Goal: Task Accomplishment & Management: Complete application form

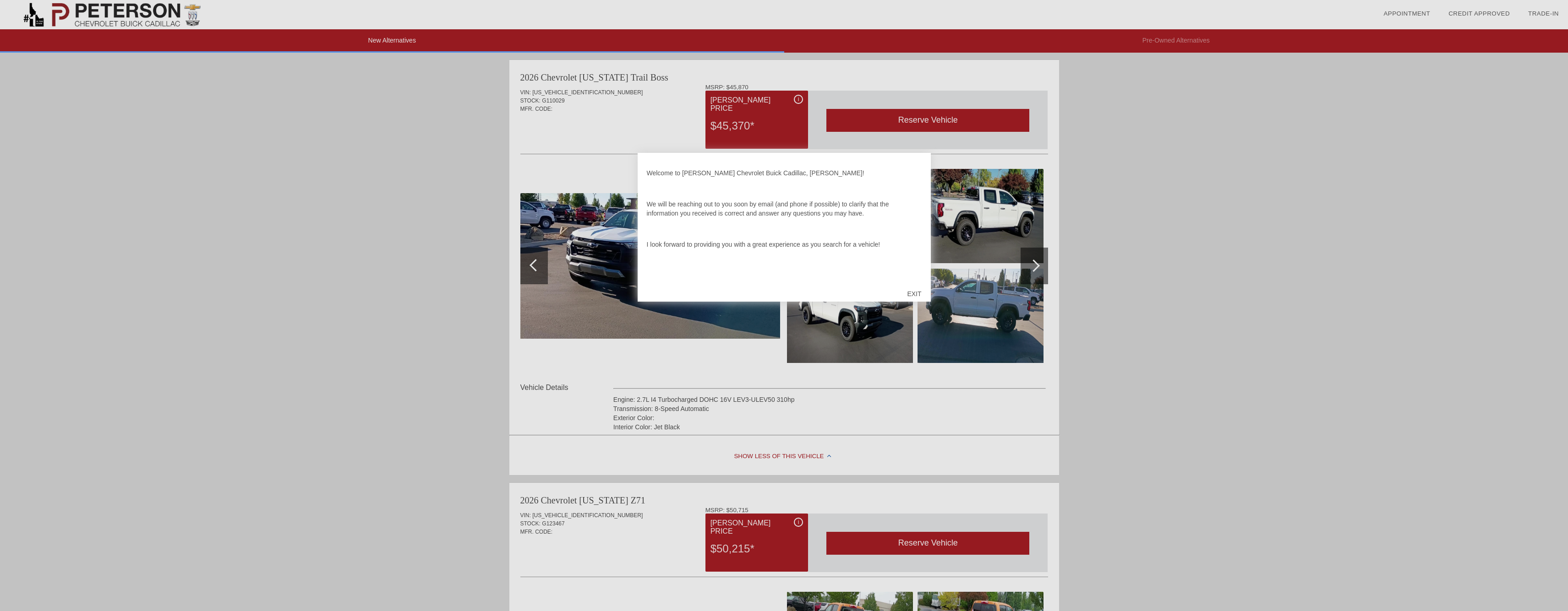
click at [924, 290] on div "EXIT" at bounding box center [914, 293] width 32 height 28
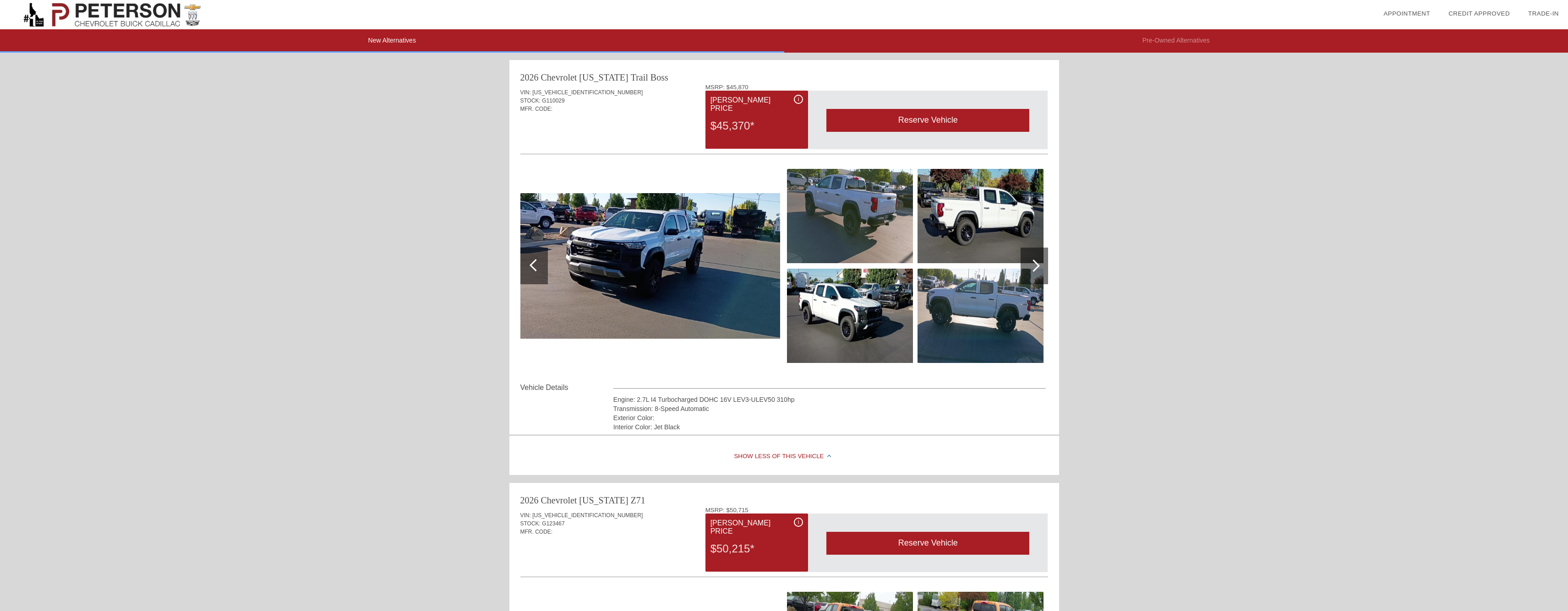
click at [633, 248] on img at bounding box center [650, 266] width 259 height 146
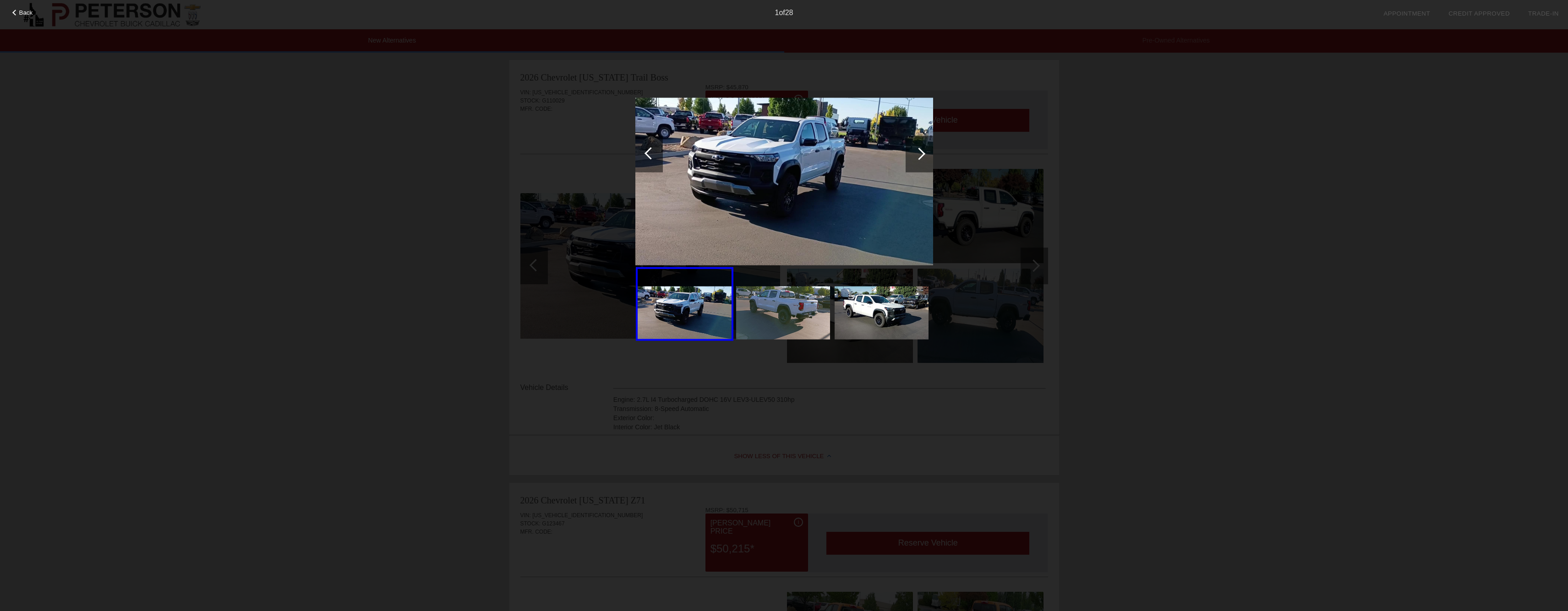
click at [920, 158] on div at bounding box center [919, 153] width 13 height 13
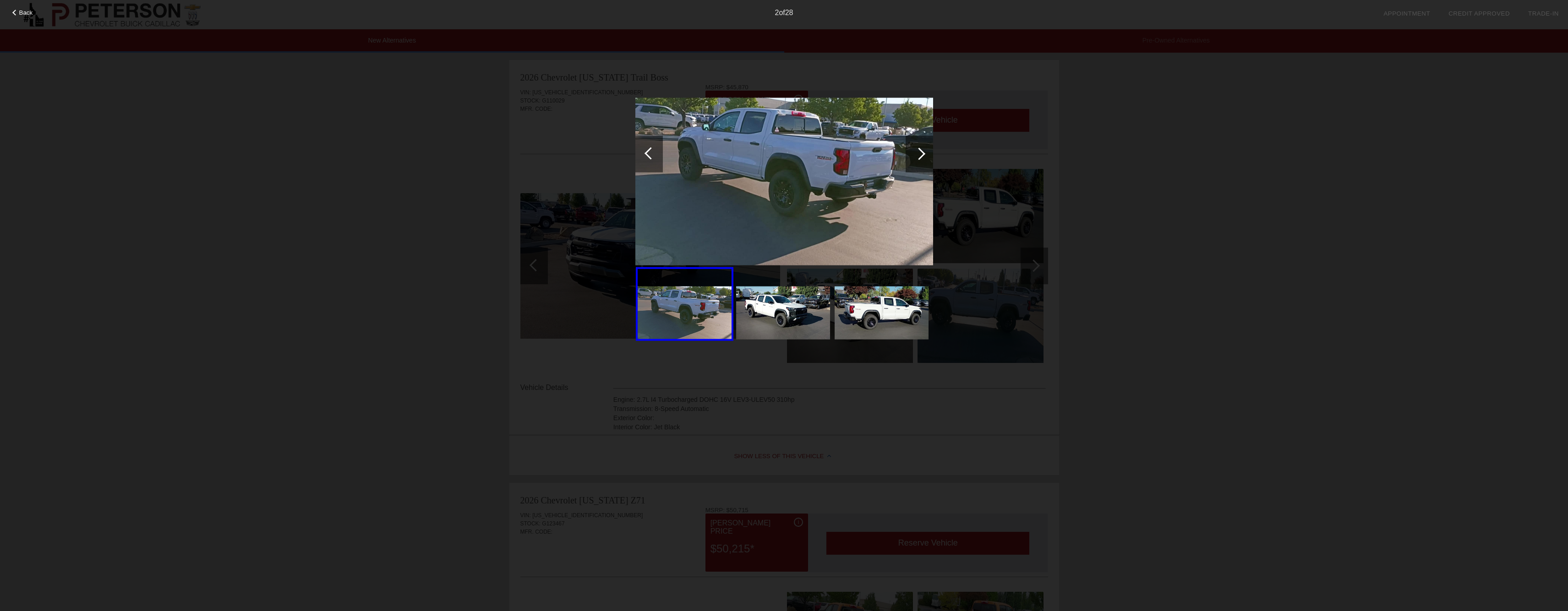
click at [920, 158] on div at bounding box center [919, 153] width 13 height 13
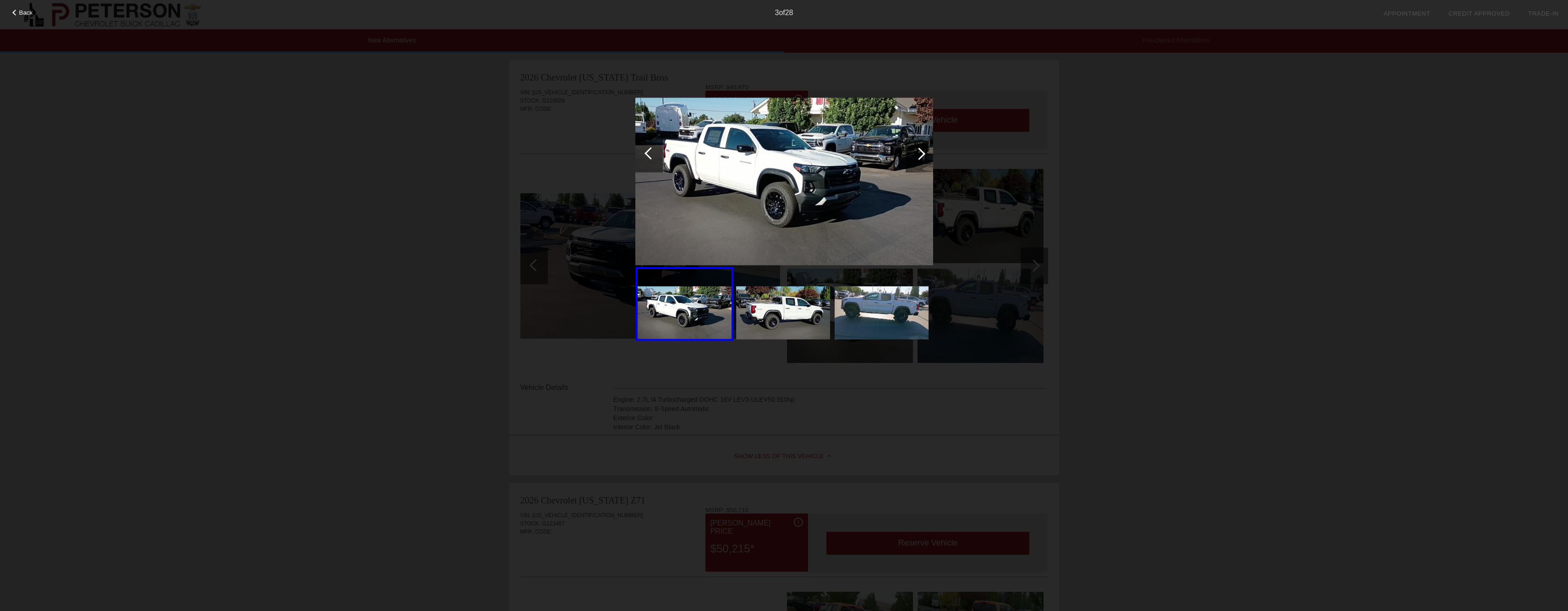
click at [920, 158] on div at bounding box center [919, 153] width 13 height 13
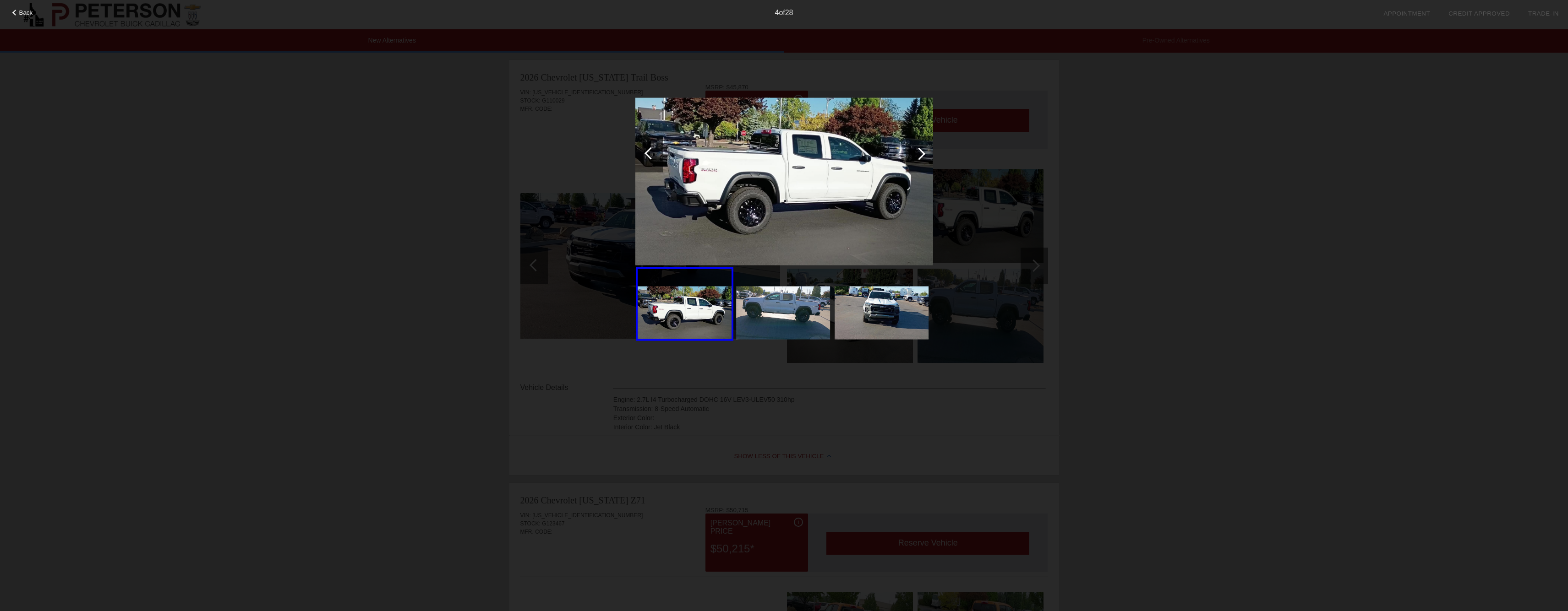
click at [920, 158] on div at bounding box center [919, 153] width 13 height 13
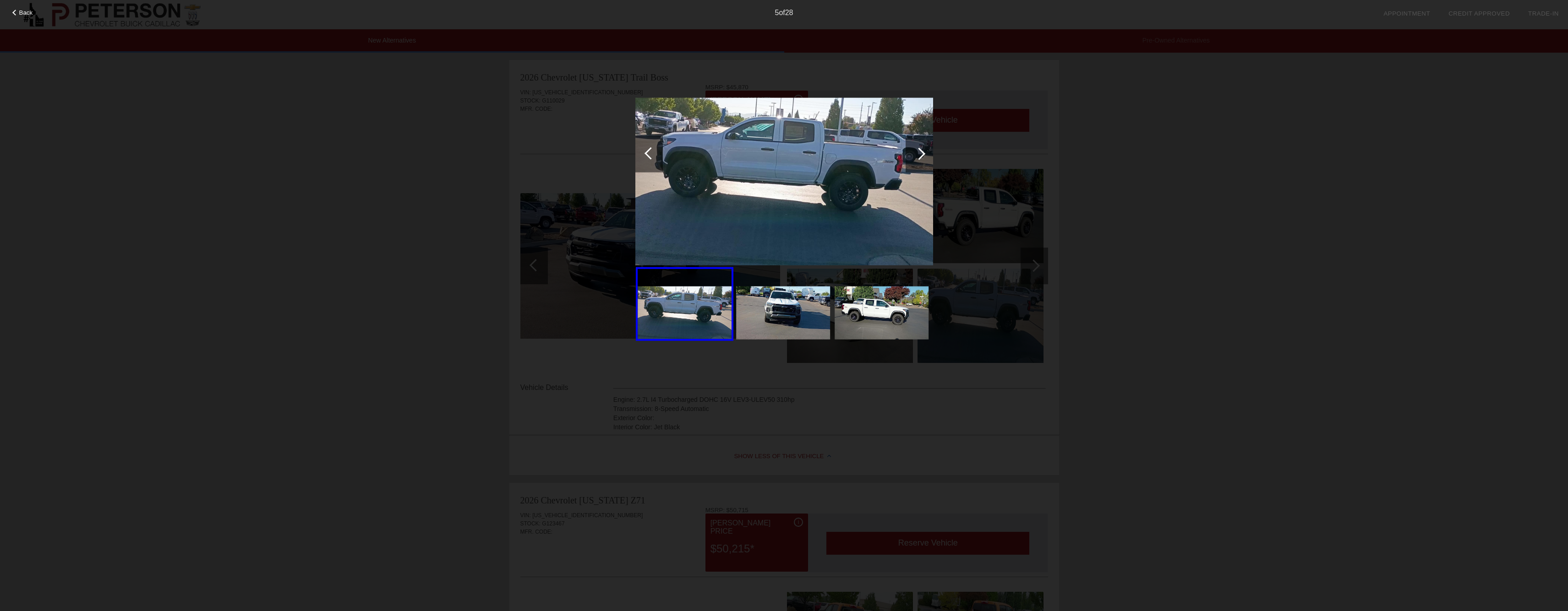
click at [920, 158] on div at bounding box center [919, 153] width 13 height 13
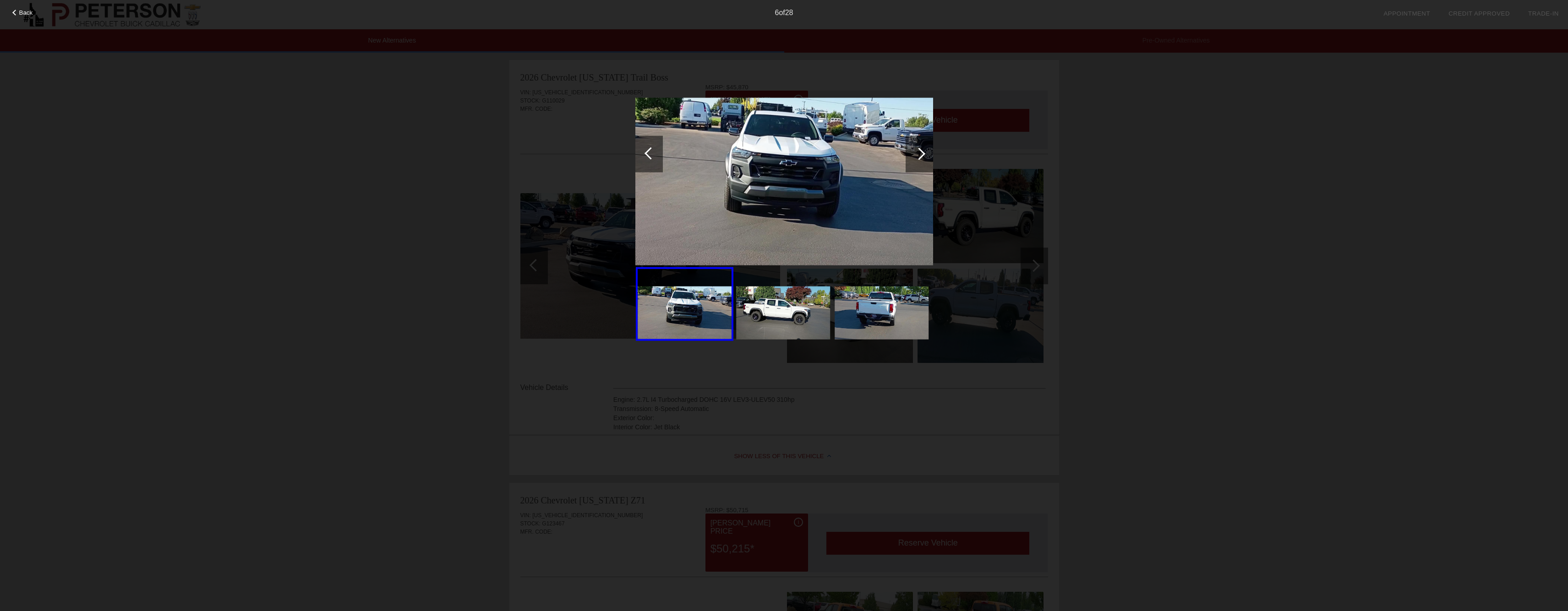
click at [920, 158] on div at bounding box center [919, 153] width 13 height 13
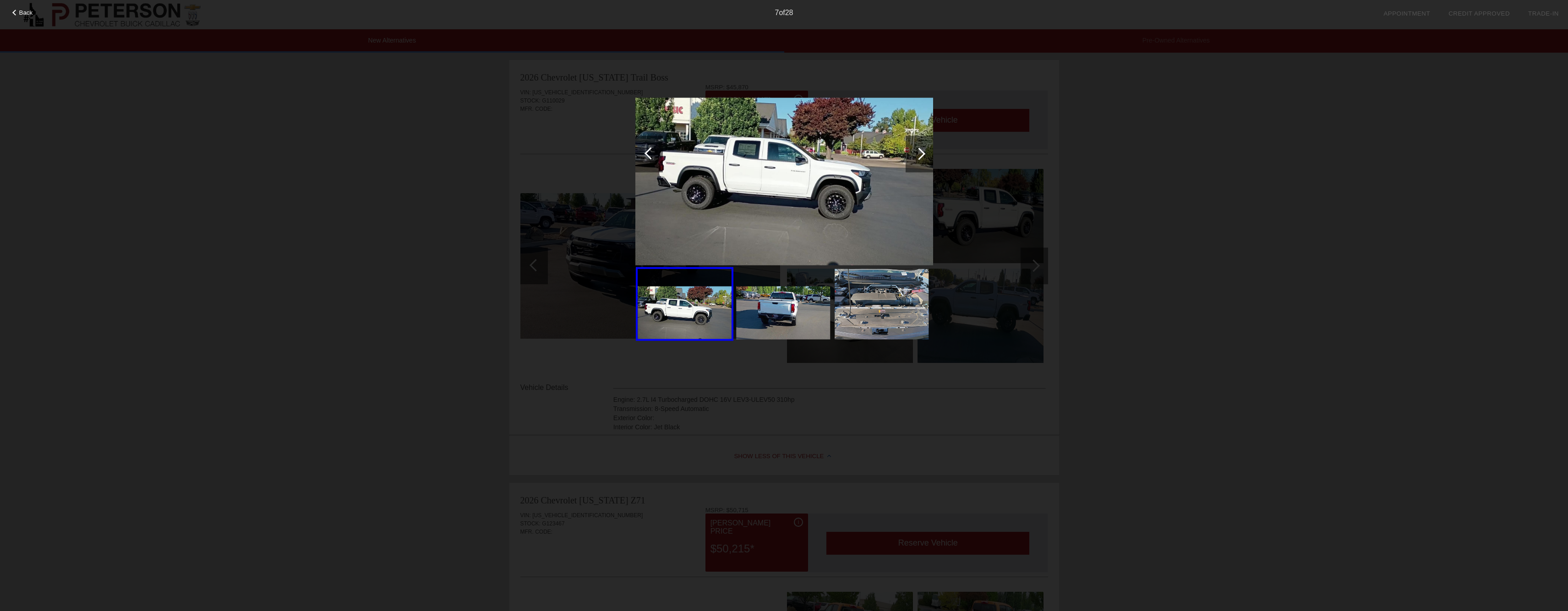
click at [920, 158] on div at bounding box center [919, 153] width 13 height 13
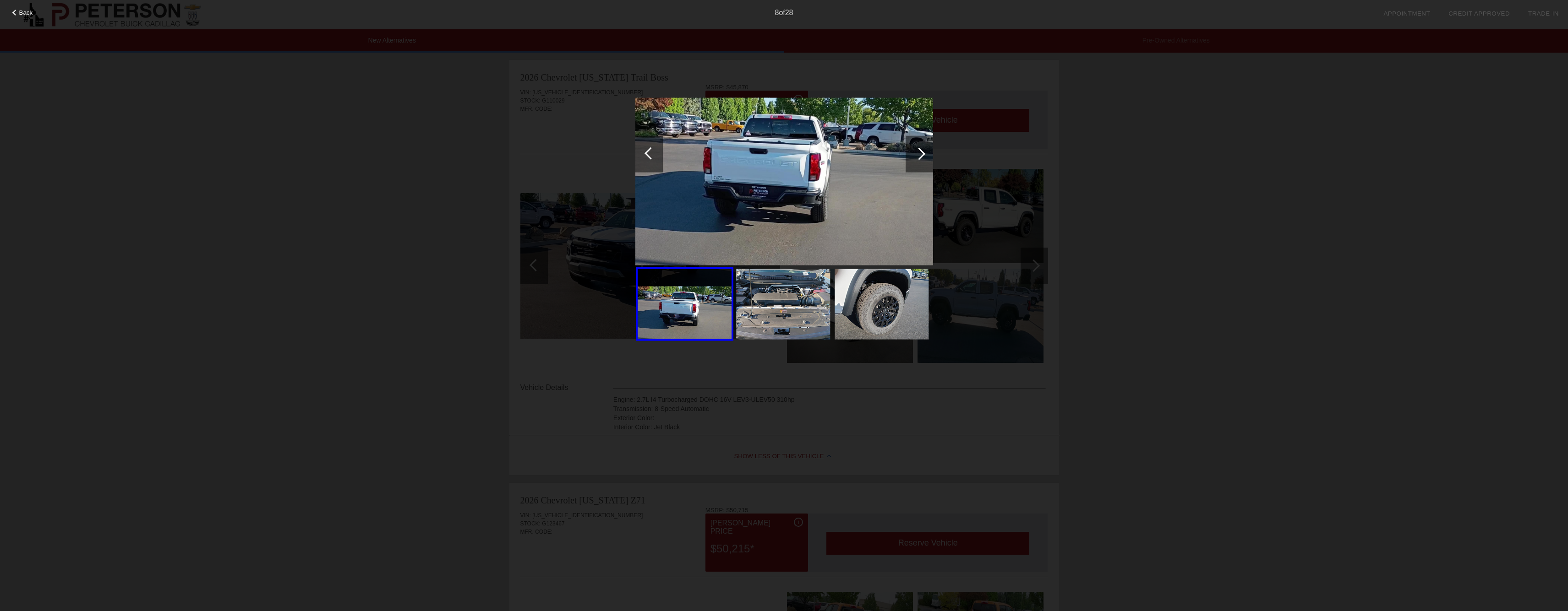
click at [920, 158] on div at bounding box center [919, 153] width 13 height 13
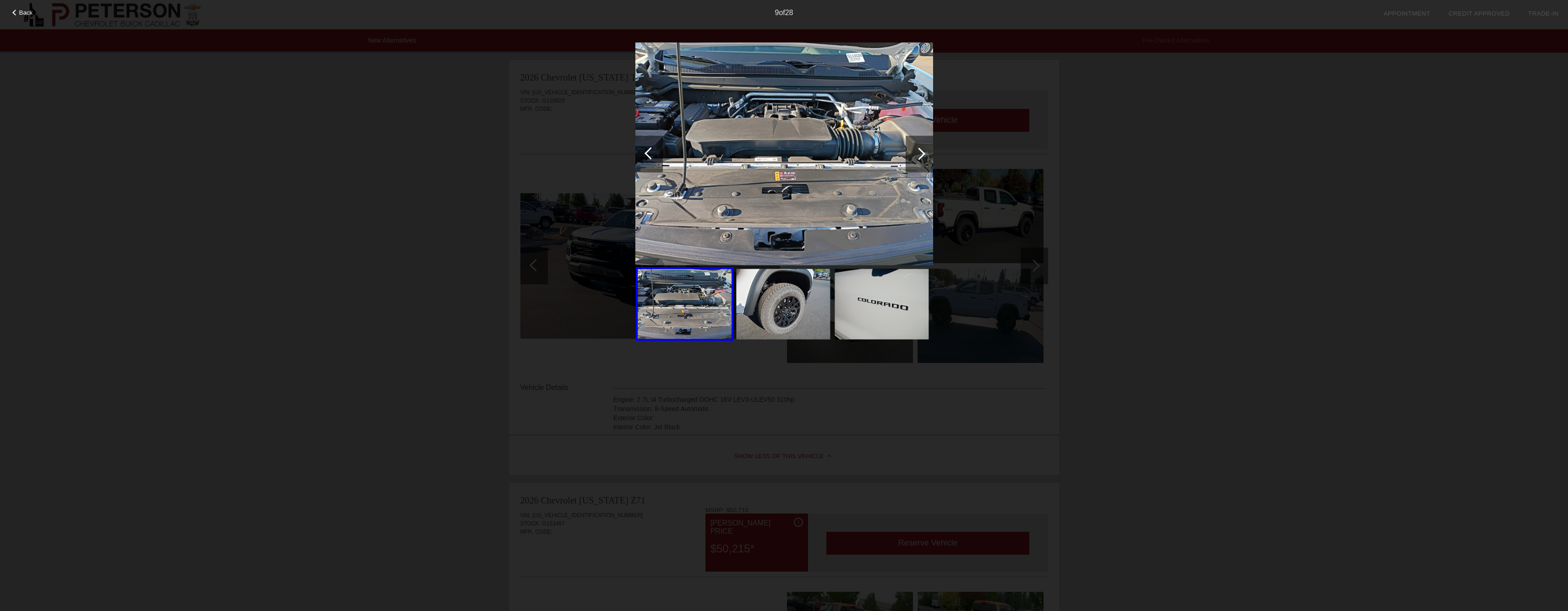
click at [924, 153] on div at bounding box center [919, 153] width 13 height 13
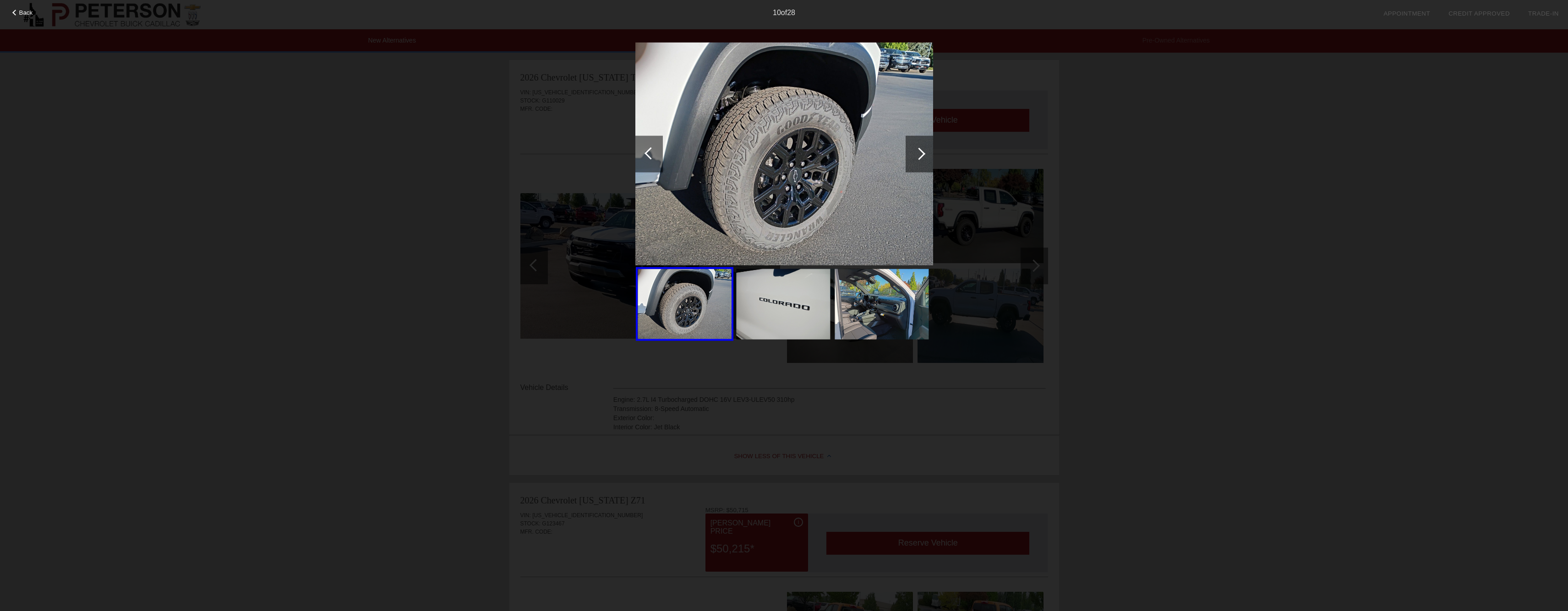
click at [922, 152] on div at bounding box center [919, 153] width 13 height 13
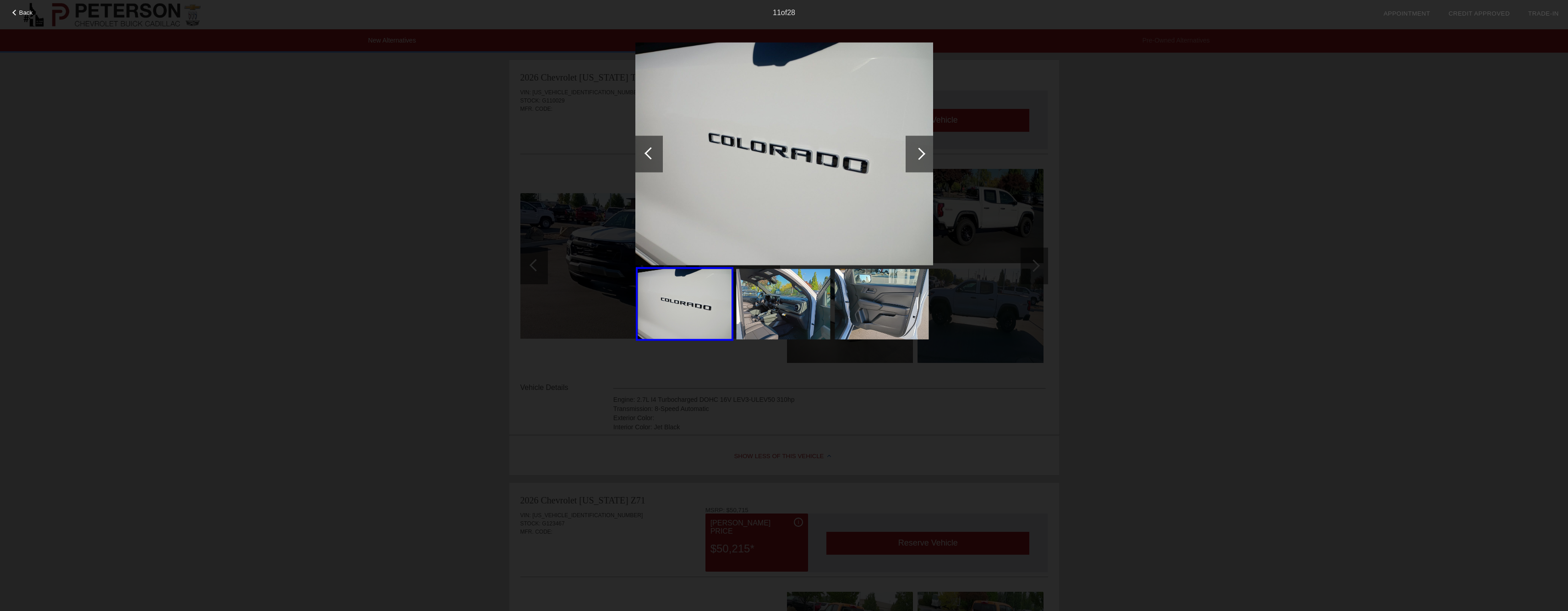
click at [922, 152] on div at bounding box center [919, 153] width 13 height 13
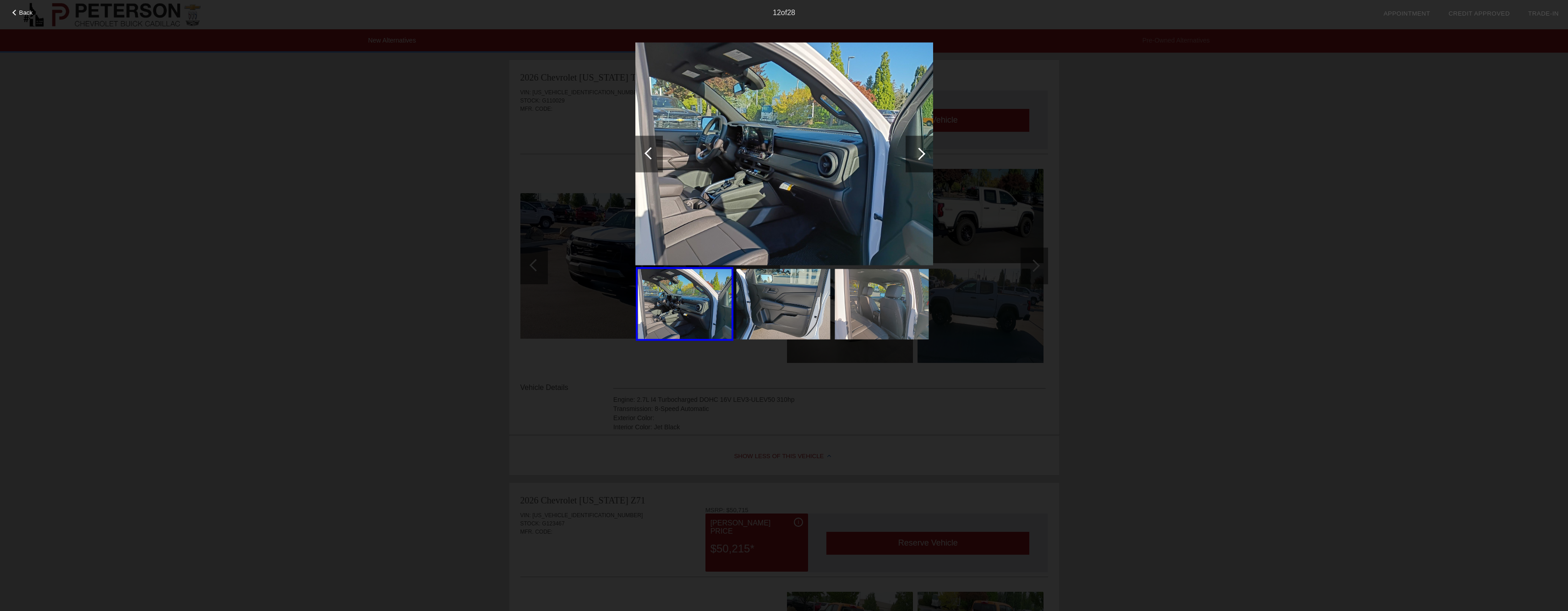
click at [921, 150] on div at bounding box center [919, 153] width 13 height 13
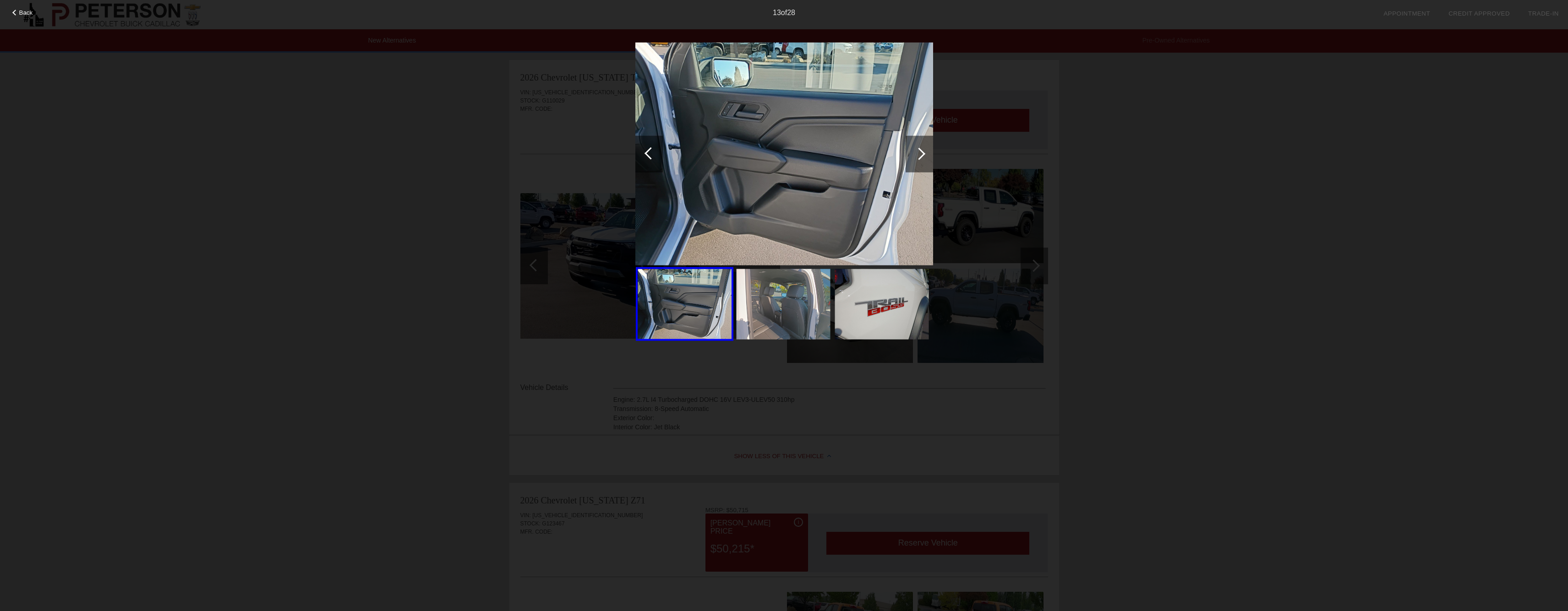
click at [921, 150] on div at bounding box center [919, 153] width 13 height 13
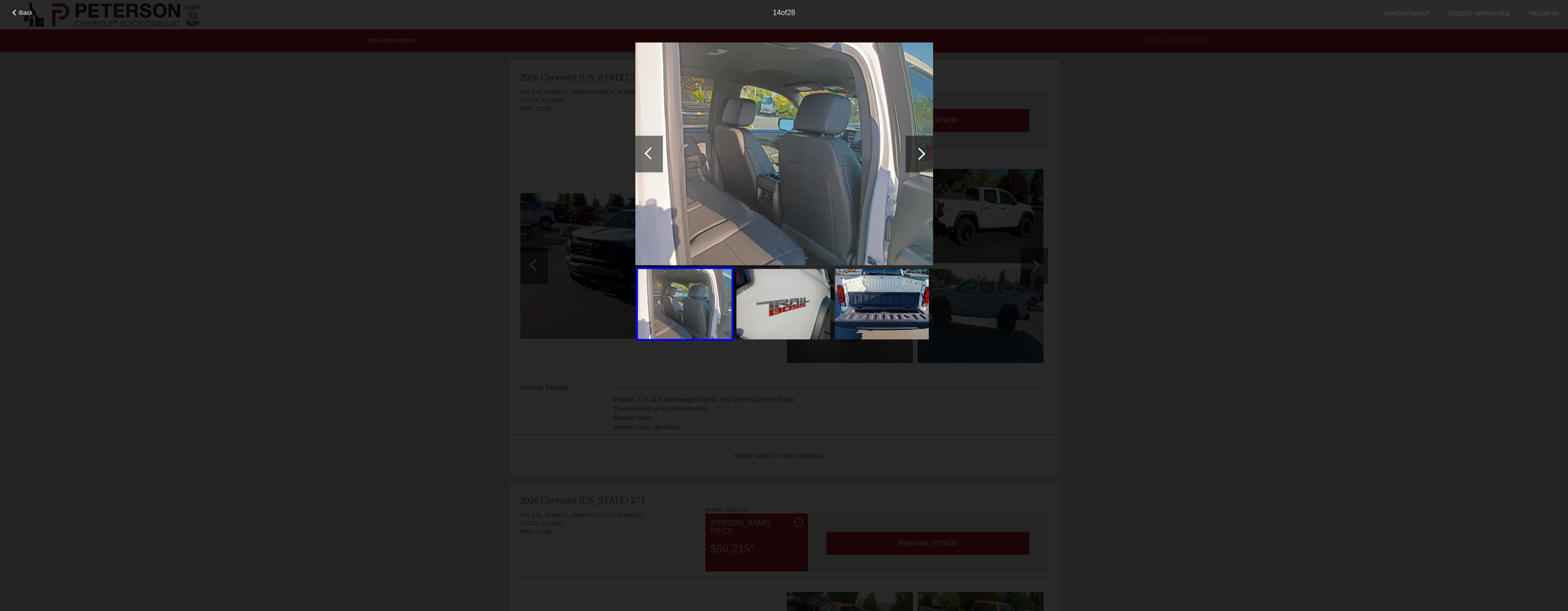
click at [921, 150] on div at bounding box center [919, 153] width 13 height 13
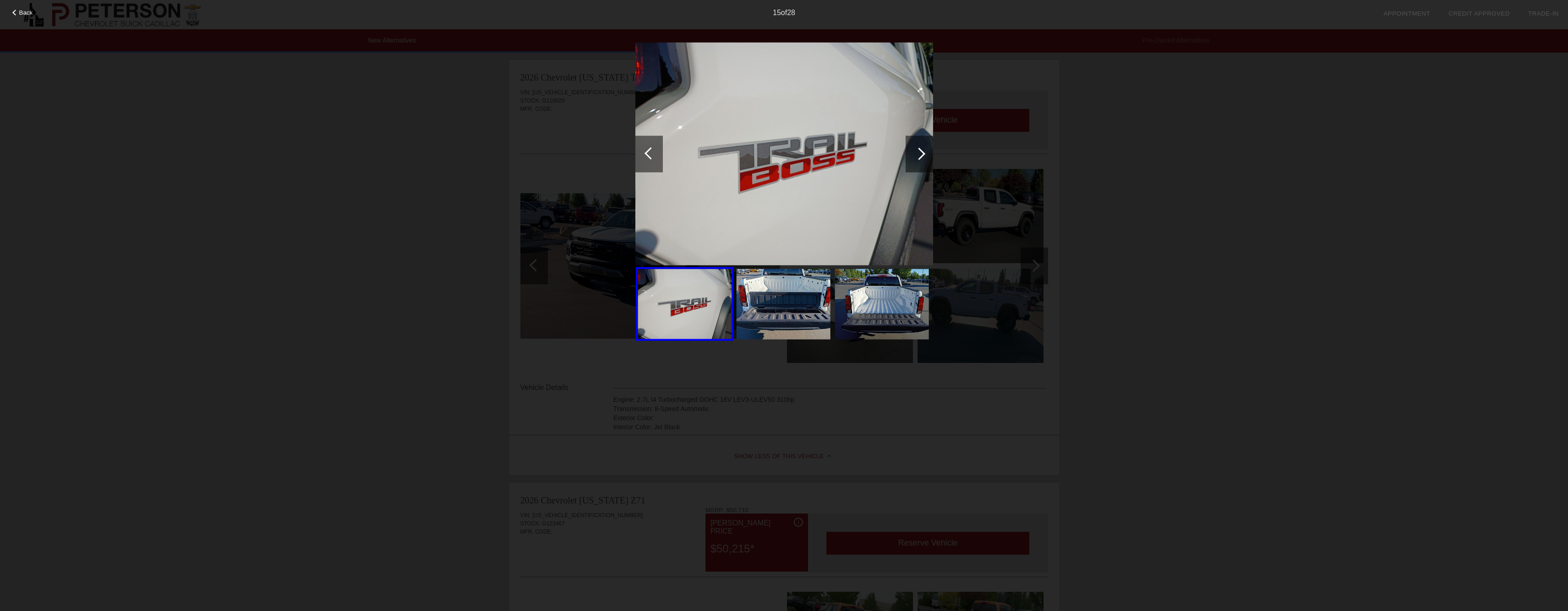
click at [921, 150] on div at bounding box center [919, 153] width 13 height 13
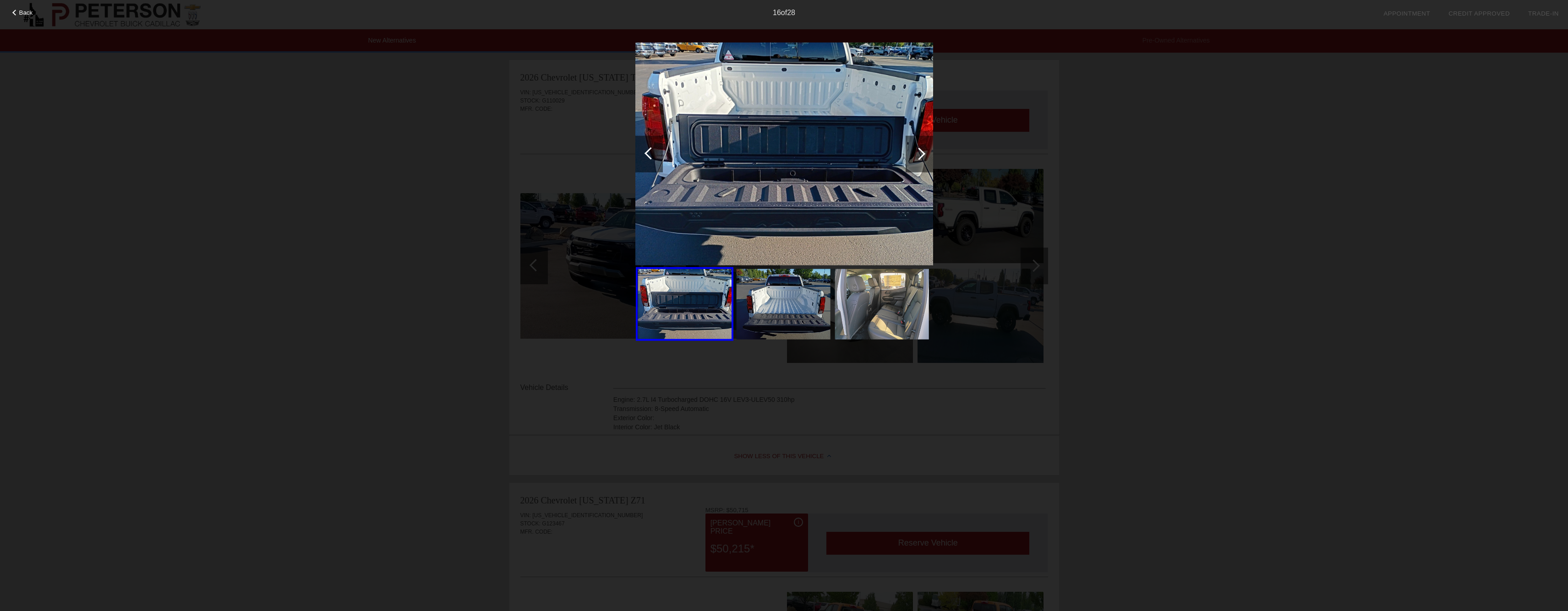
click at [921, 150] on div at bounding box center [919, 153] width 13 height 13
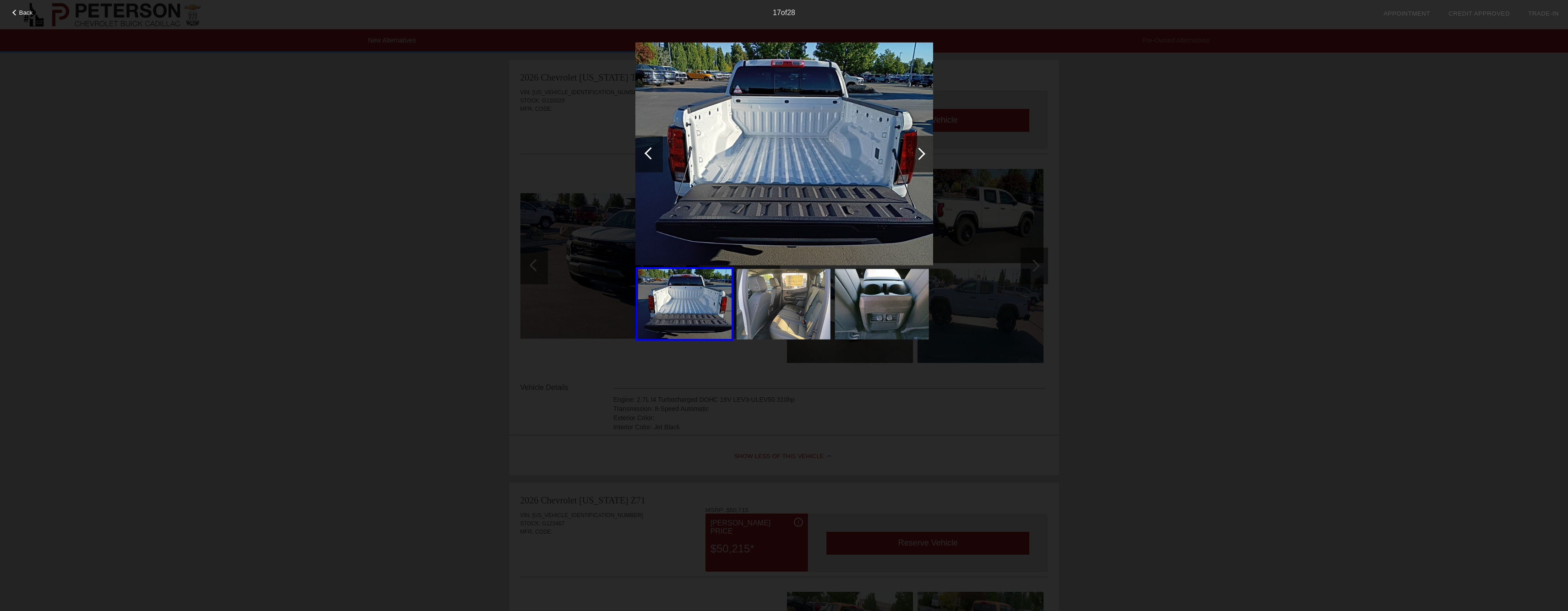
click at [650, 152] on div at bounding box center [651, 153] width 13 height 13
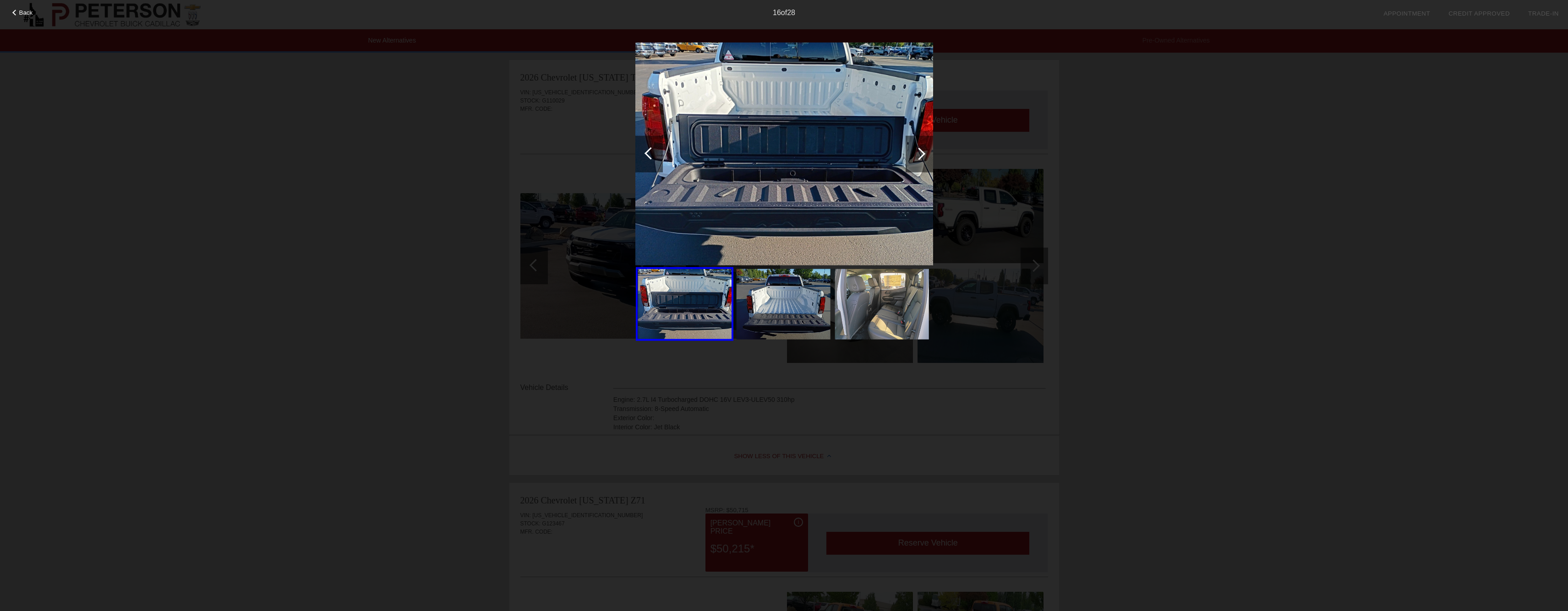
click at [920, 153] on div at bounding box center [919, 153] width 13 height 13
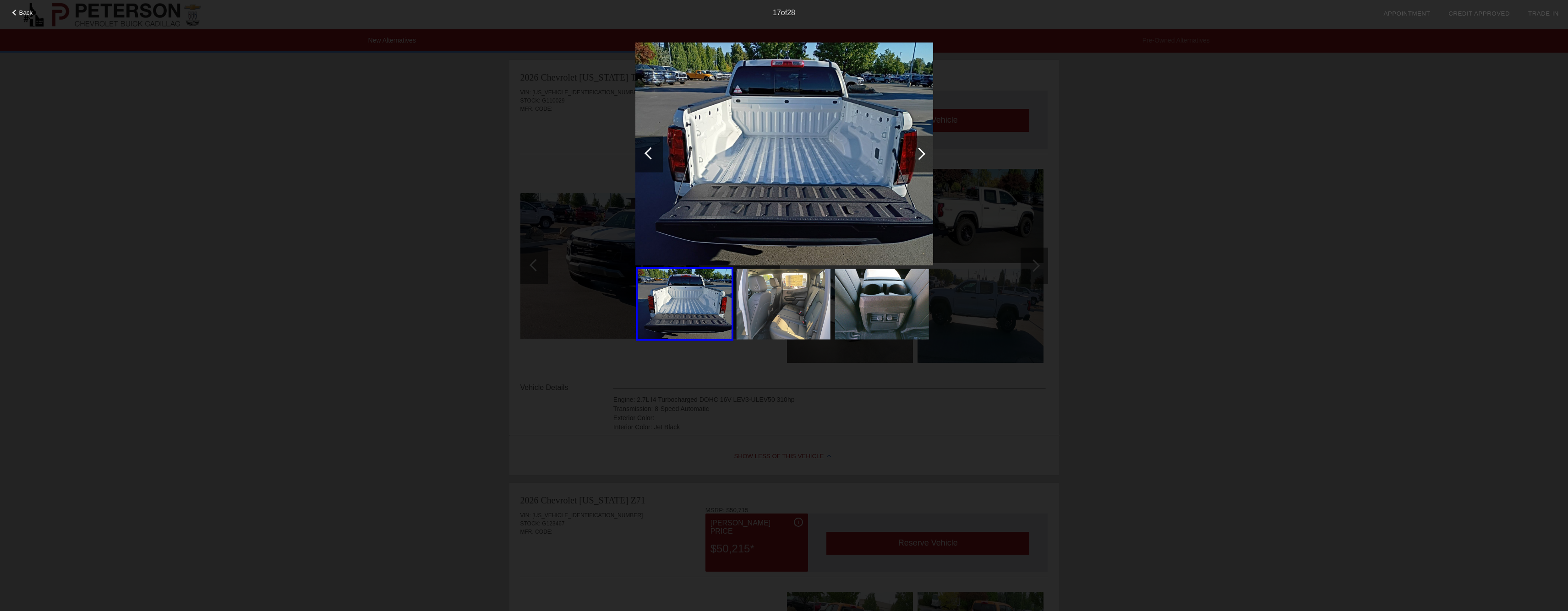
click at [920, 153] on div at bounding box center [919, 153] width 13 height 13
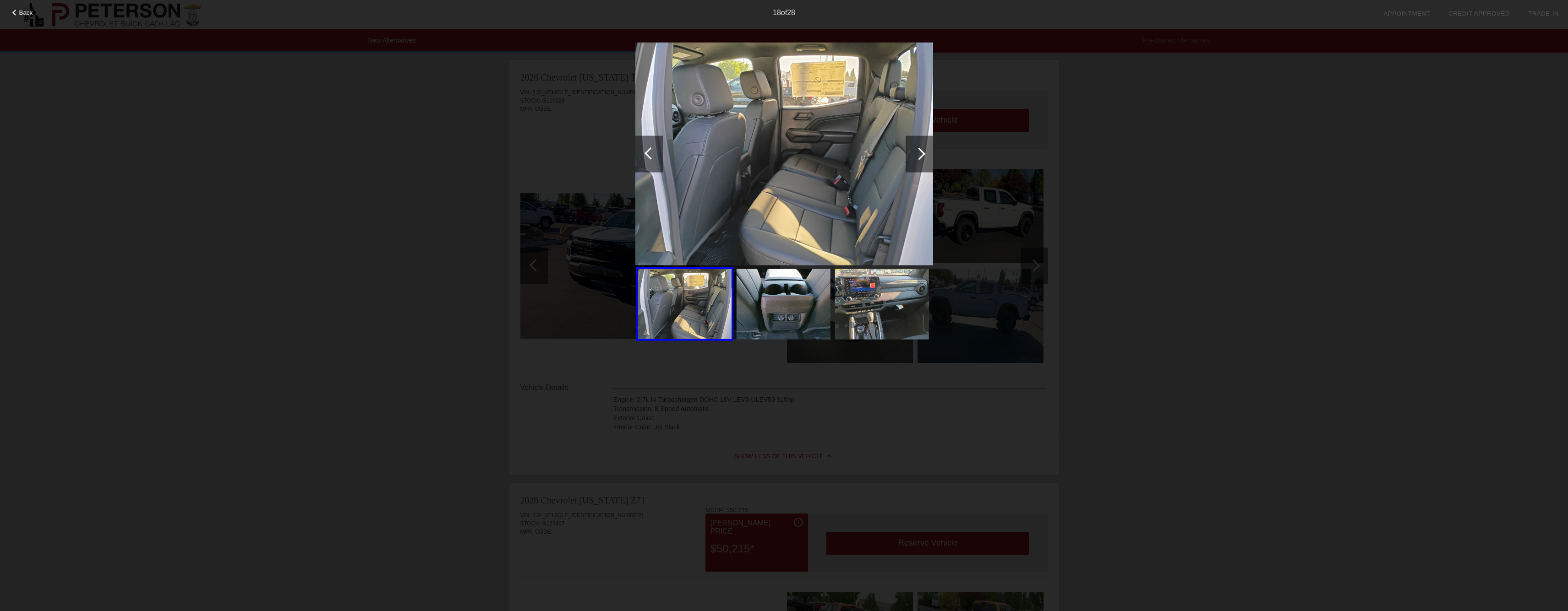
click at [921, 152] on div at bounding box center [919, 153] width 13 height 13
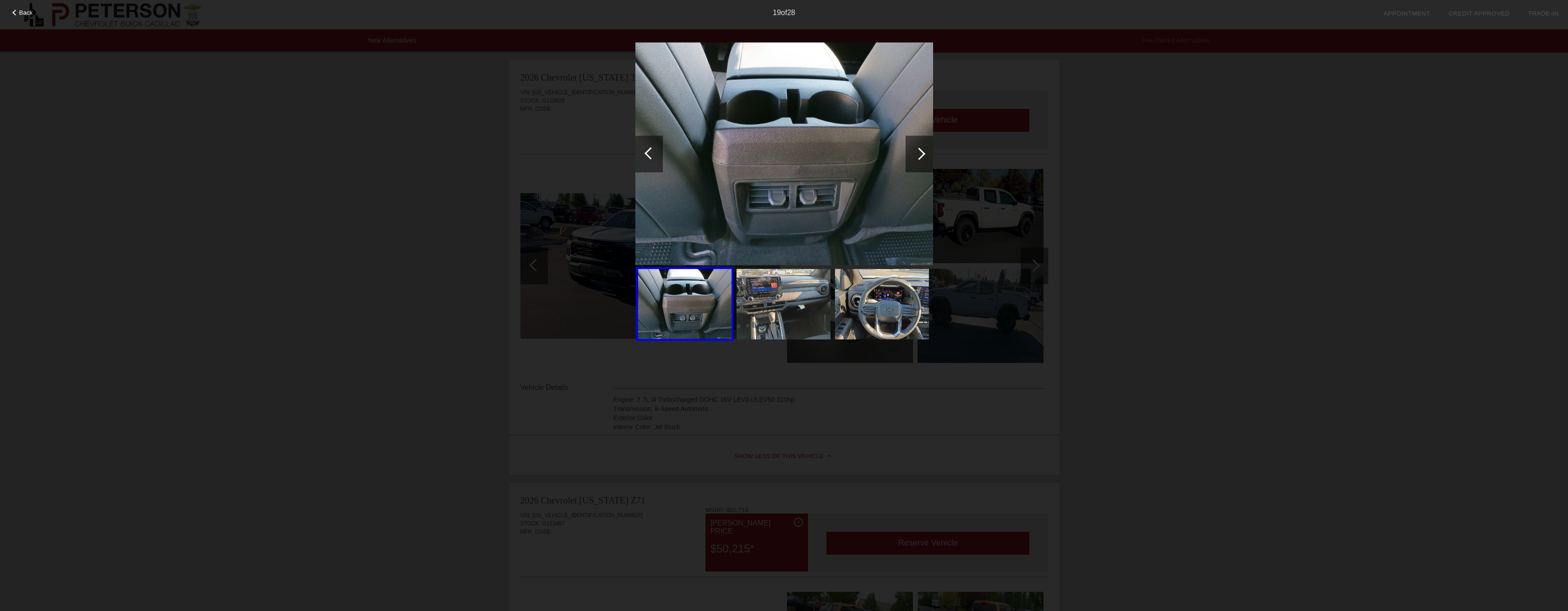
click at [921, 152] on div at bounding box center [919, 153] width 13 height 13
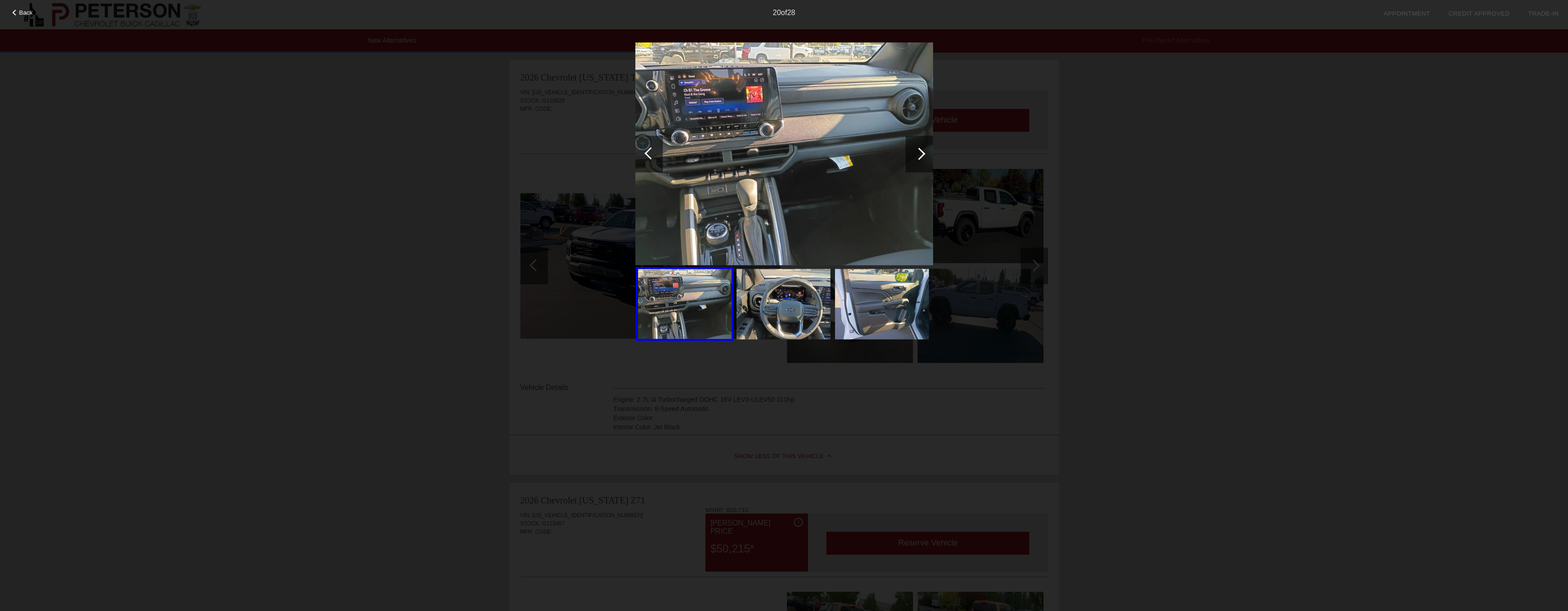
click at [922, 149] on div at bounding box center [919, 153] width 28 height 37
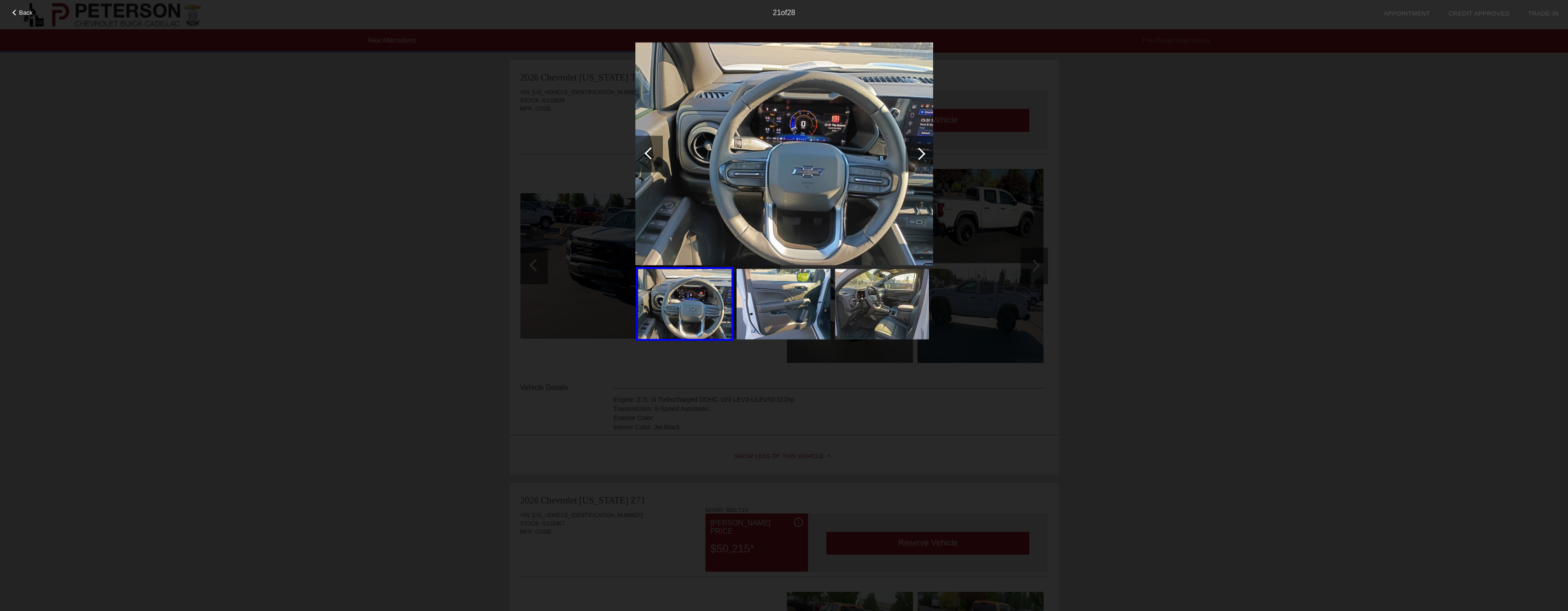
click at [922, 149] on div at bounding box center [919, 153] width 28 height 37
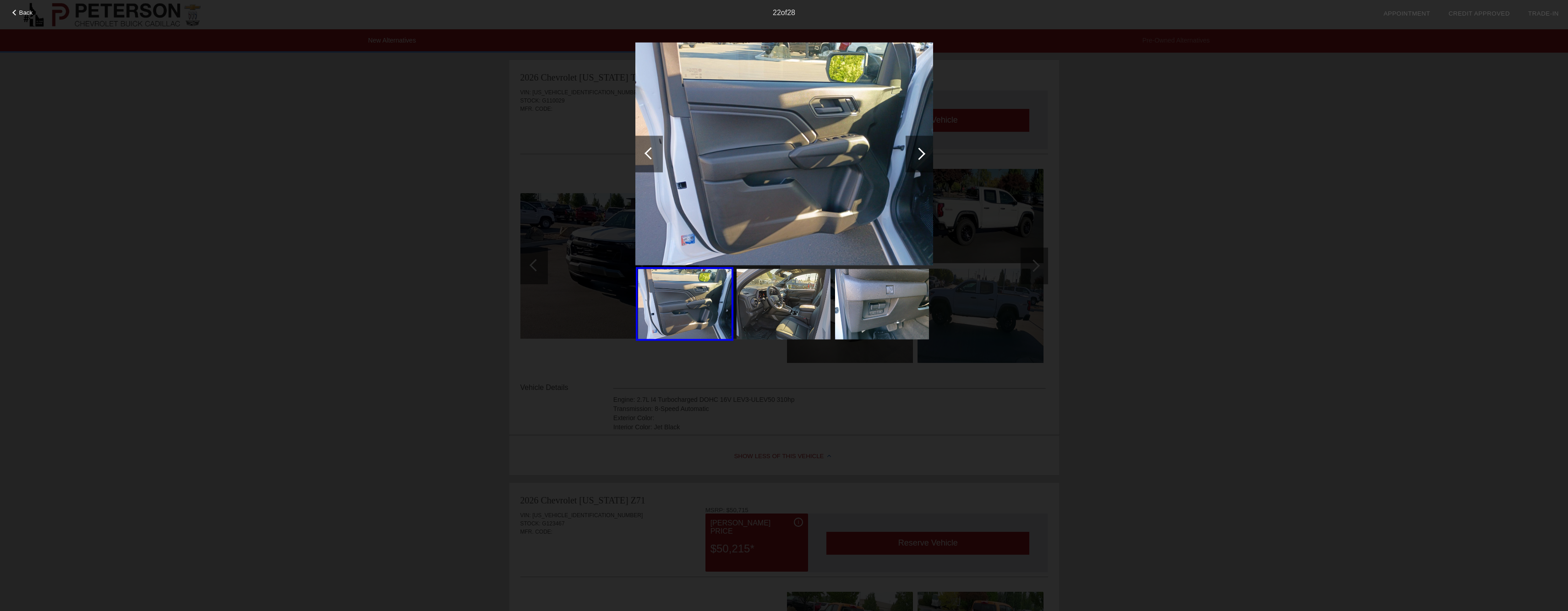
click at [922, 149] on div at bounding box center [919, 153] width 28 height 37
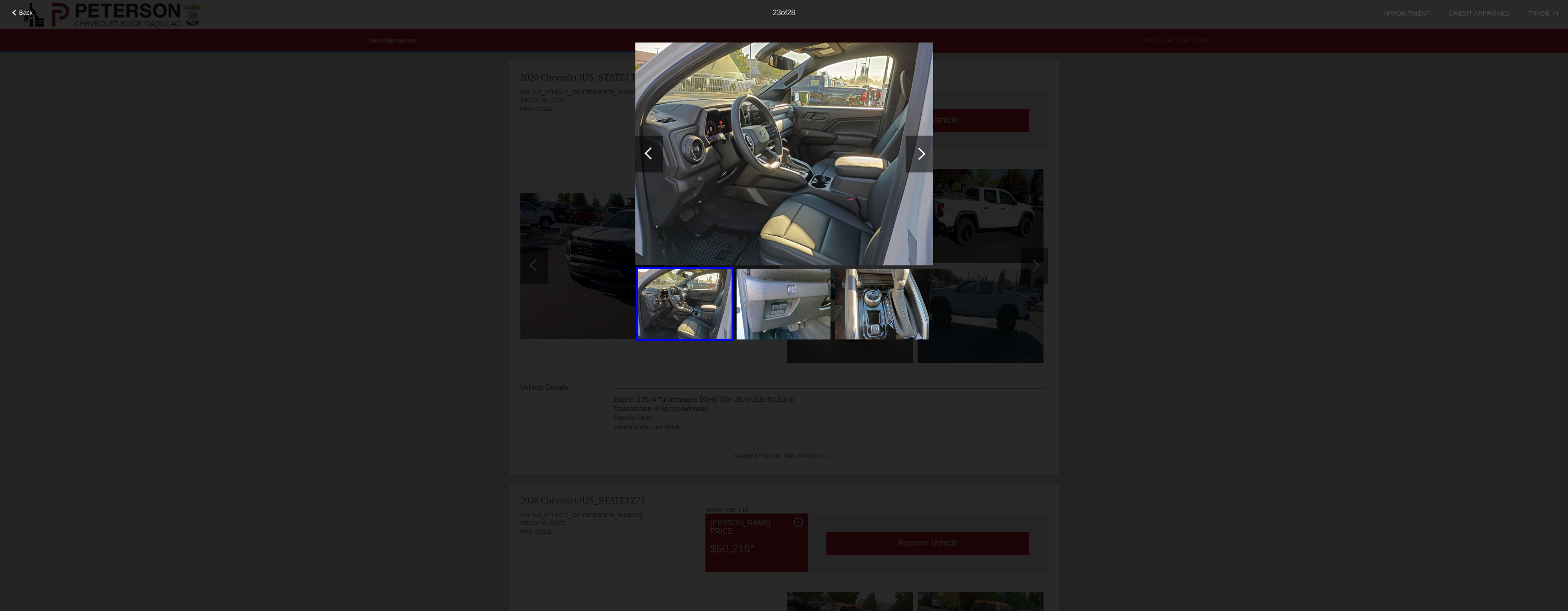
click at [922, 149] on div at bounding box center [919, 153] width 28 height 37
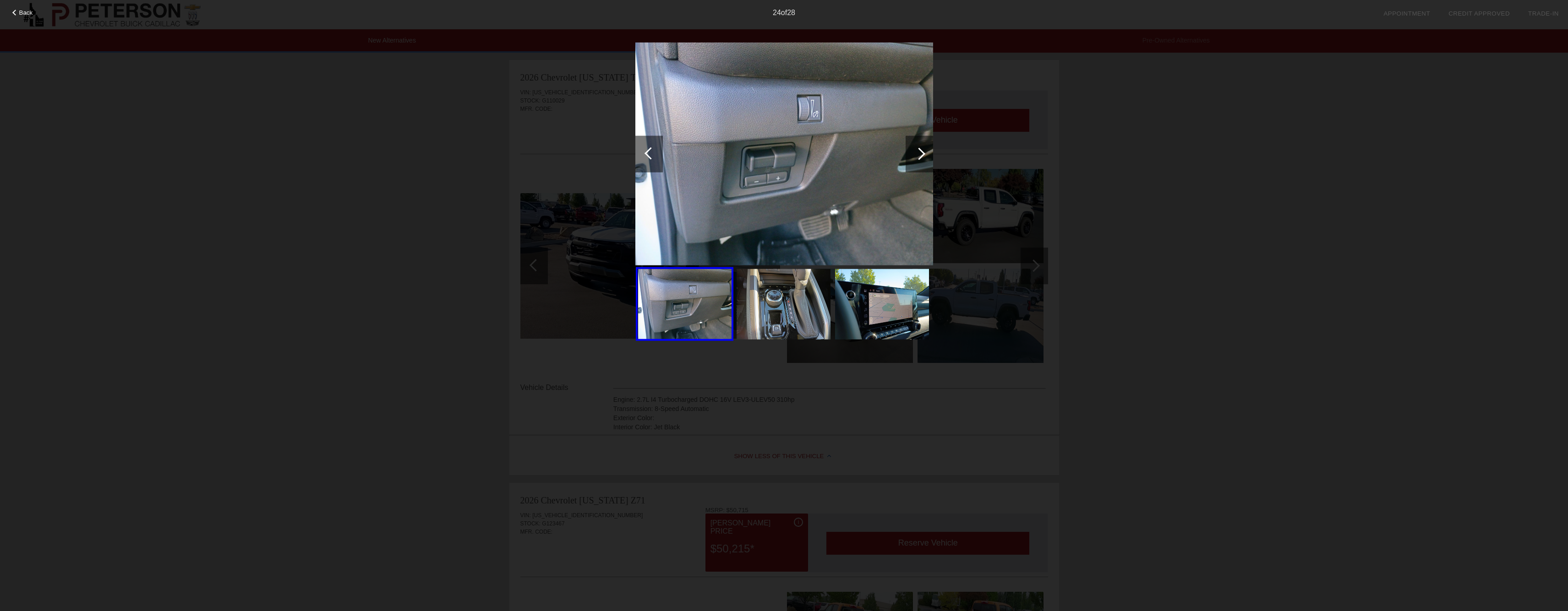
click at [922, 149] on div at bounding box center [919, 153] width 28 height 37
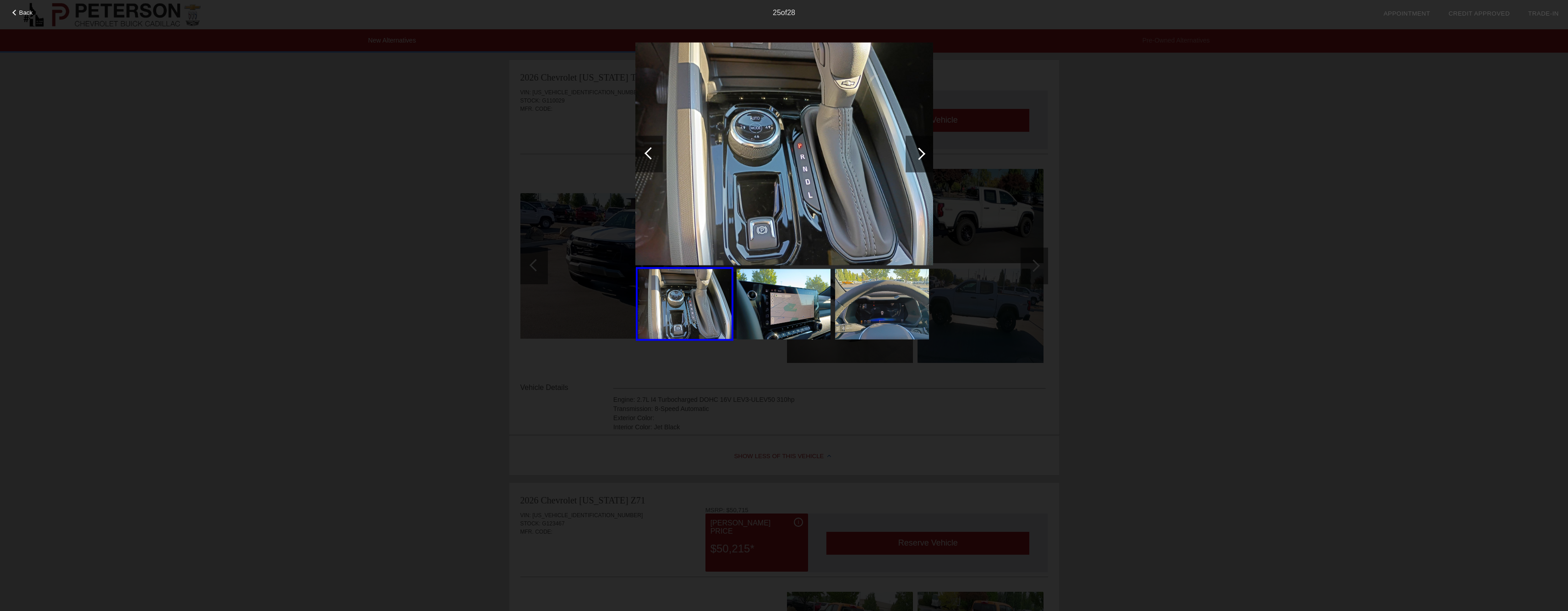
click at [922, 149] on div at bounding box center [919, 153] width 28 height 37
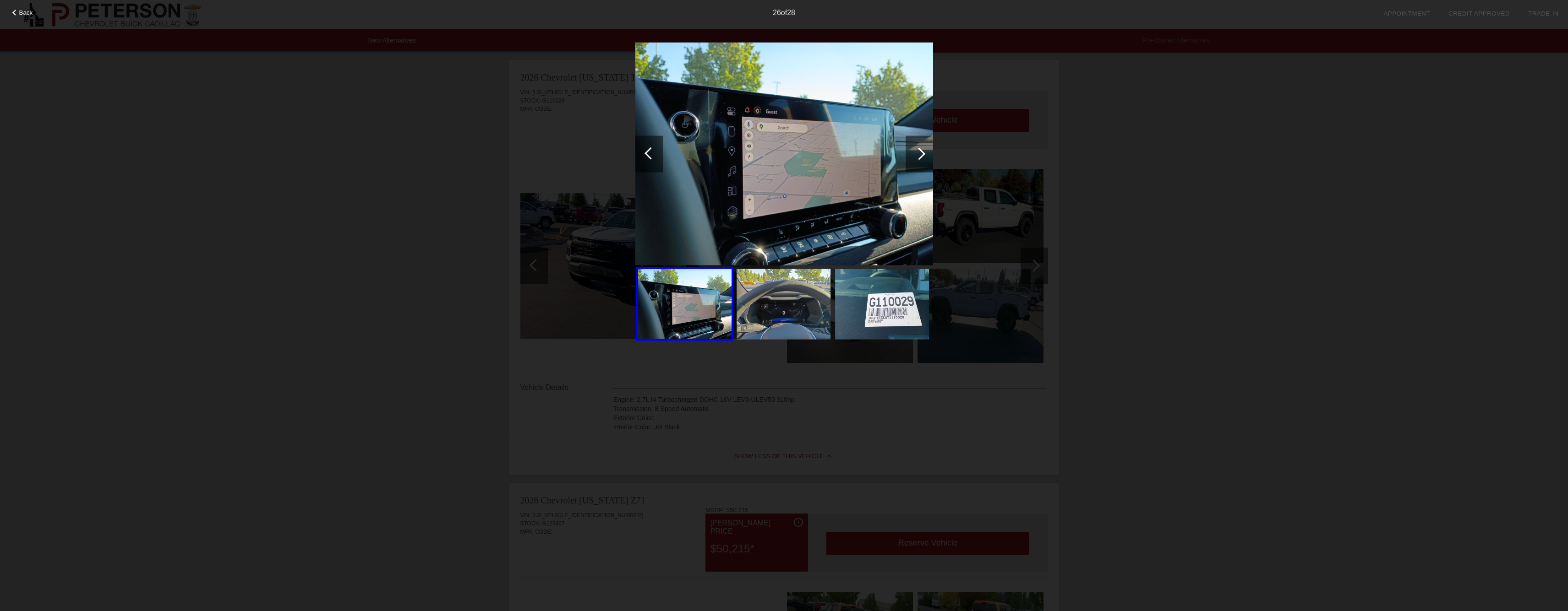
click at [922, 149] on div at bounding box center [919, 153] width 28 height 37
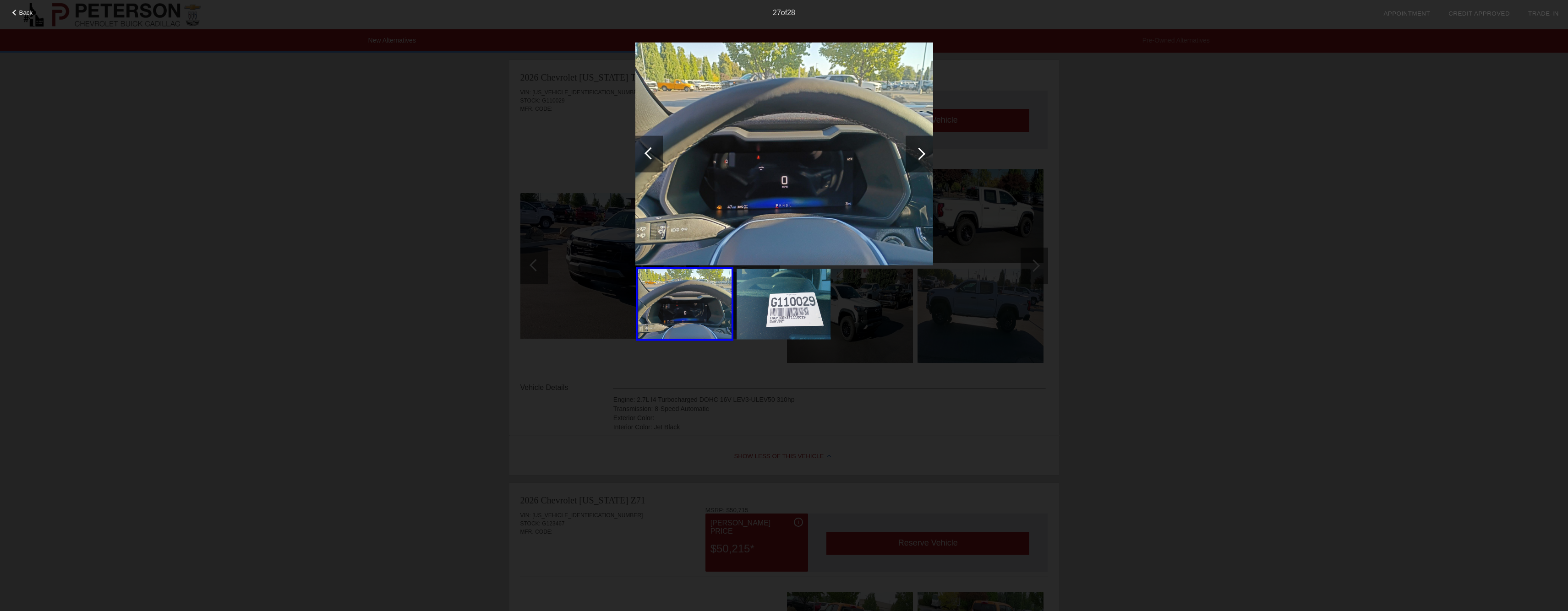
click at [922, 149] on div at bounding box center [919, 153] width 28 height 37
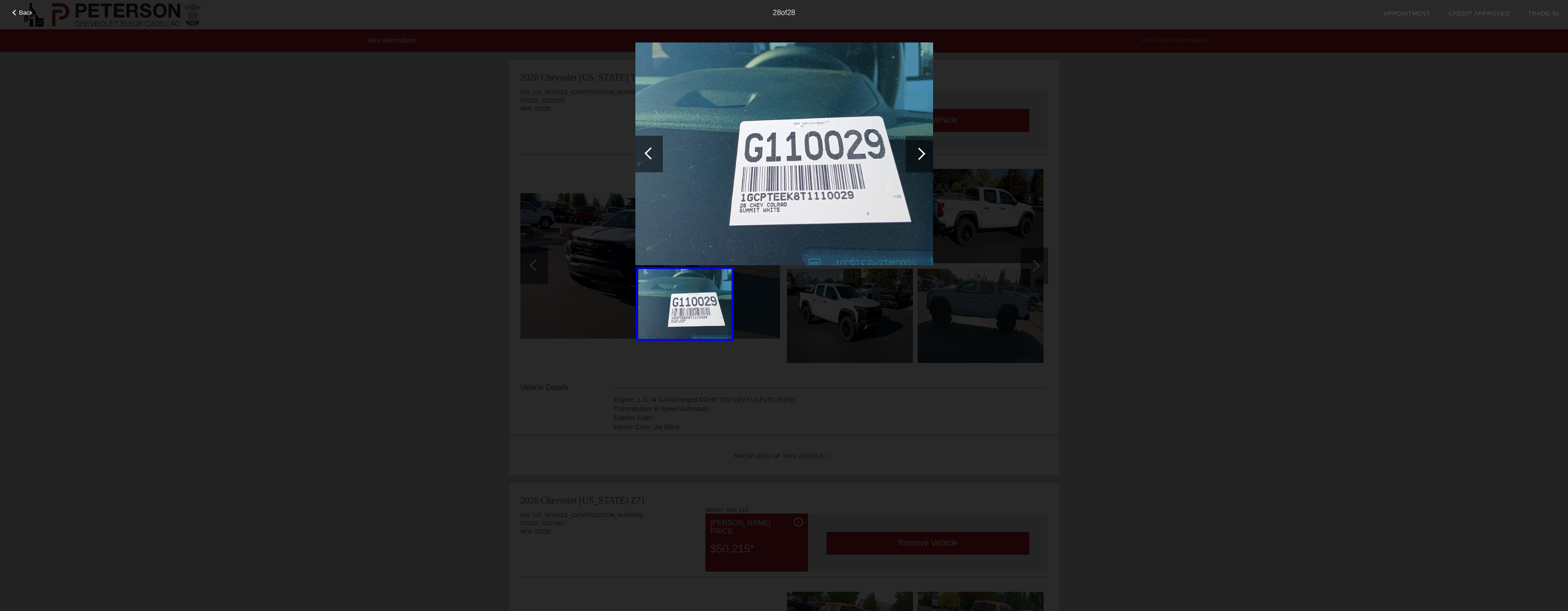
click at [922, 149] on div at bounding box center [919, 153] width 28 height 37
click at [1196, 173] on div "Back 28 of 28" at bounding box center [784, 305] width 1568 height 611
click at [439, 158] on div "Back 28 of 28" at bounding box center [784, 305] width 1568 height 611
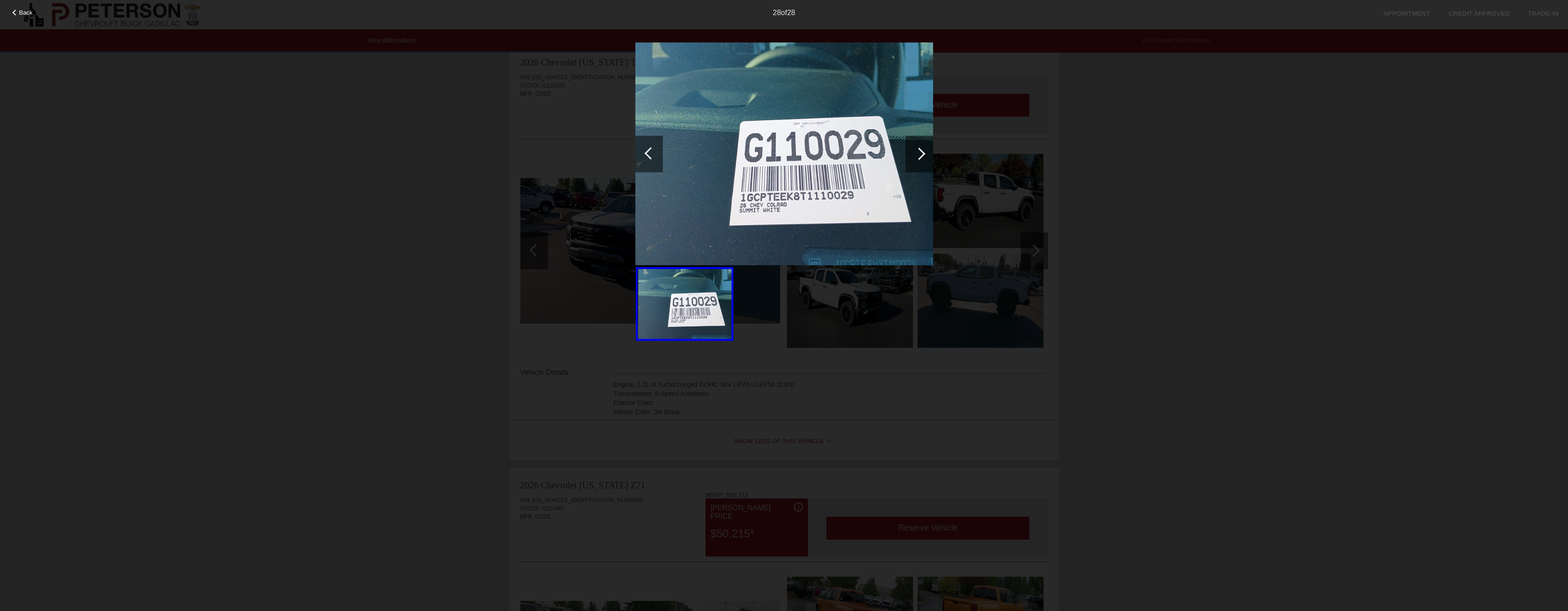
click at [21, 9] on span "Back" at bounding box center [25, 13] width 13 height 7
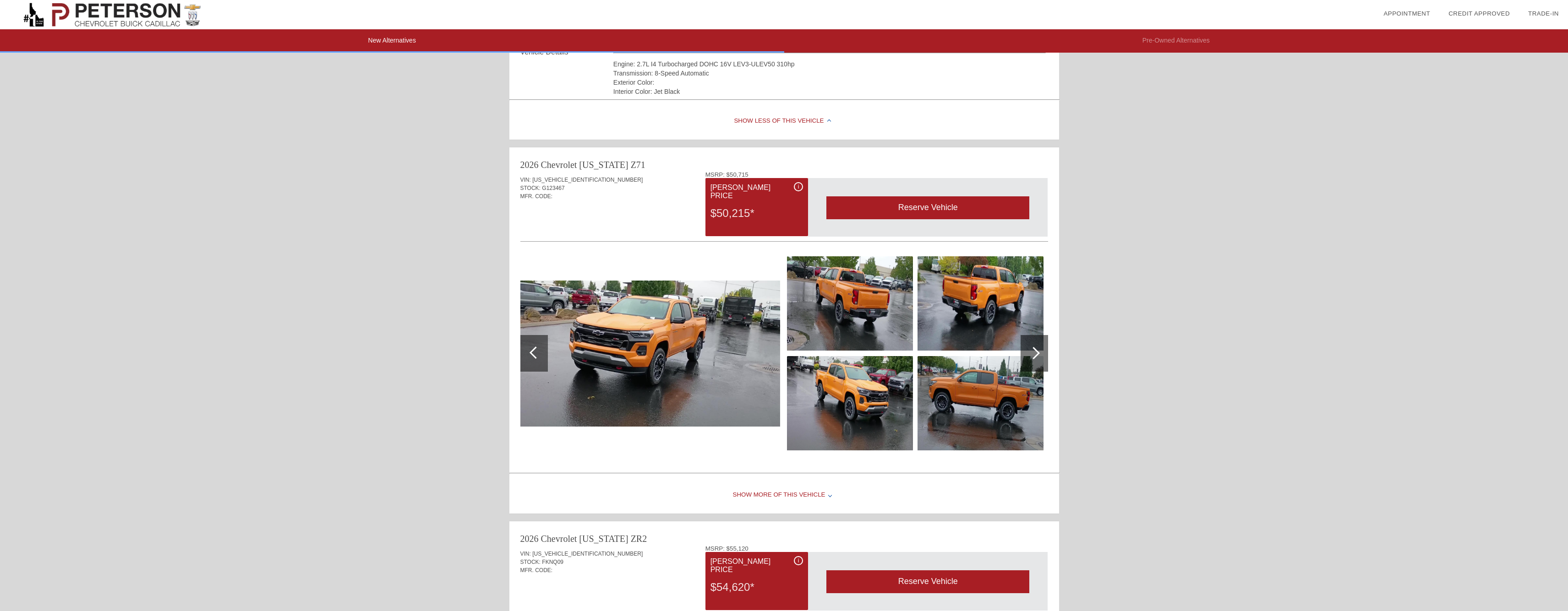
scroll to position [351, 0]
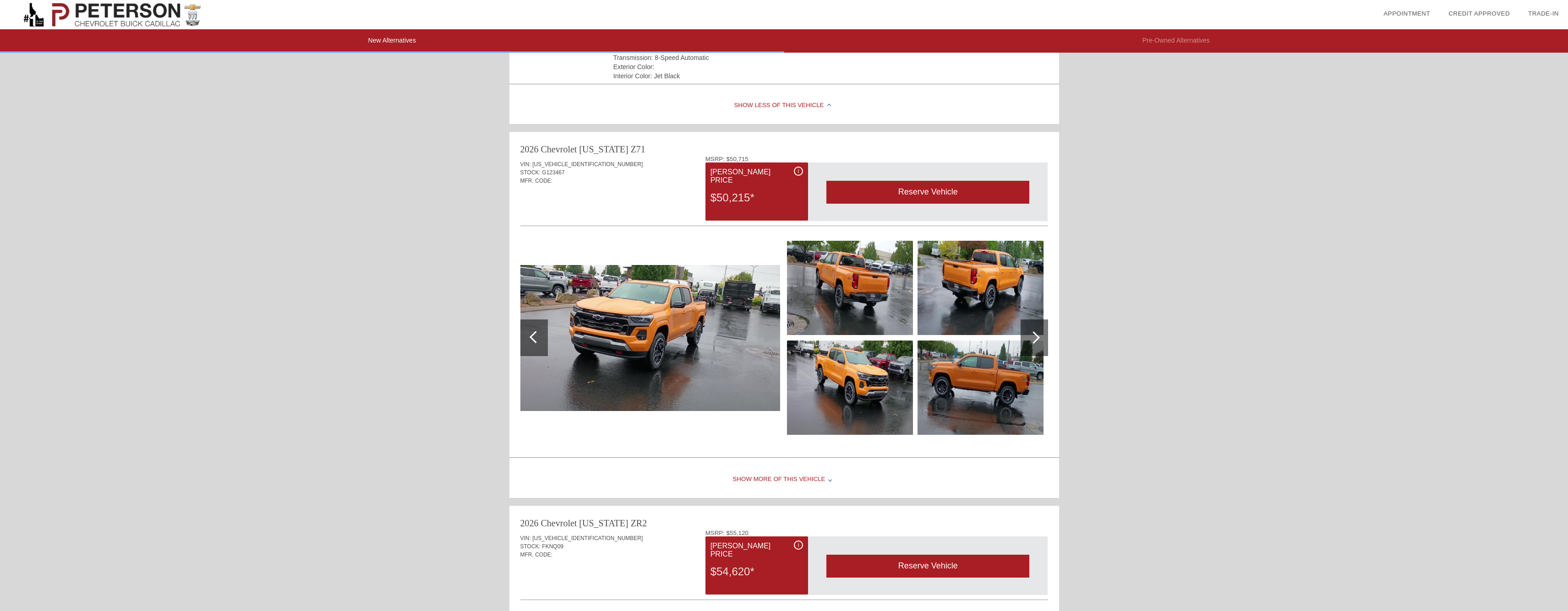
click at [659, 332] on img at bounding box center [650, 337] width 259 height 146
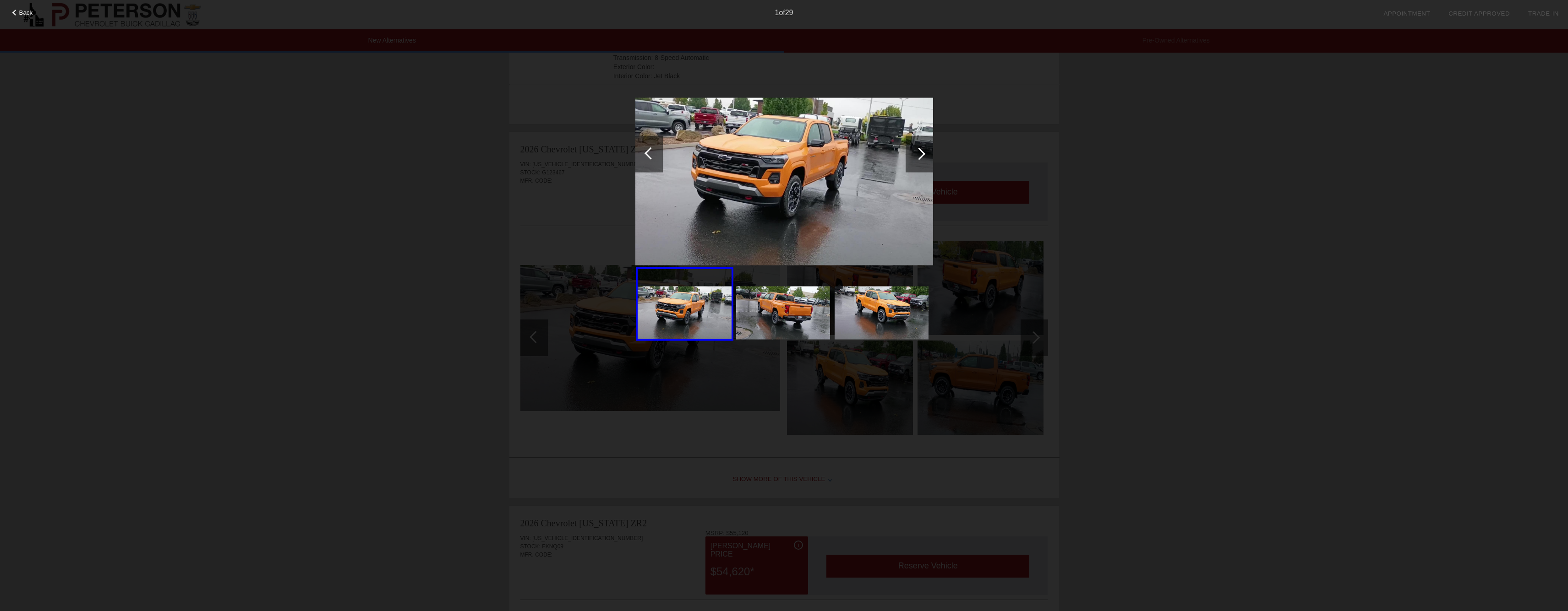
click at [918, 148] on div at bounding box center [919, 153] width 13 height 13
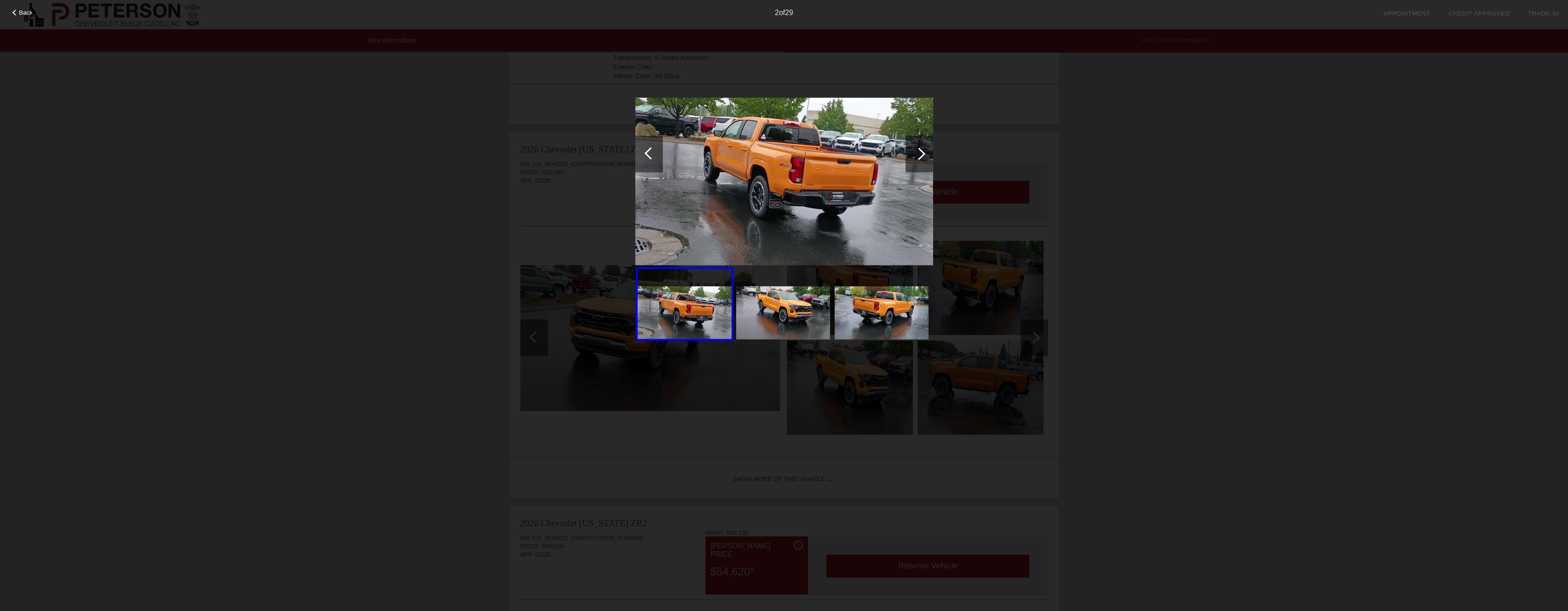
click at [918, 148] on div at bounding box center [919, 153] width 13 height 13
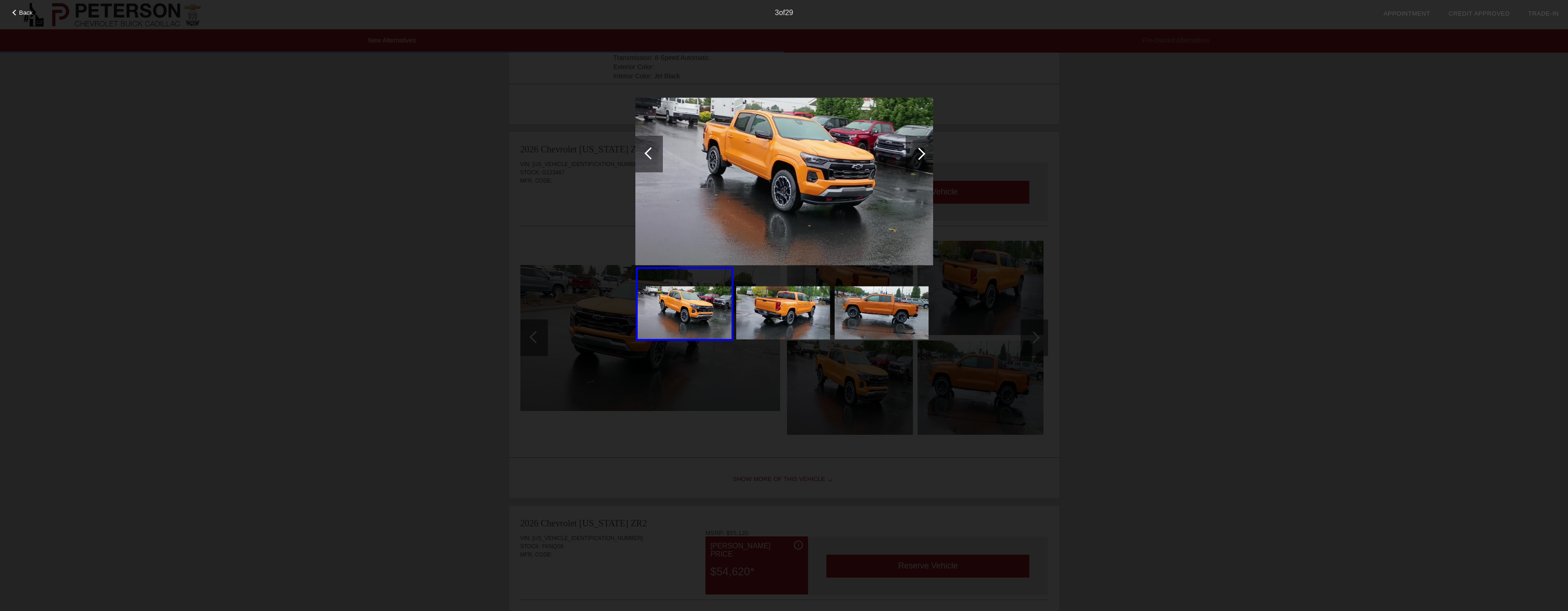
click at [918, 148] on div at bounding box center [919, 153] width 13 height 13
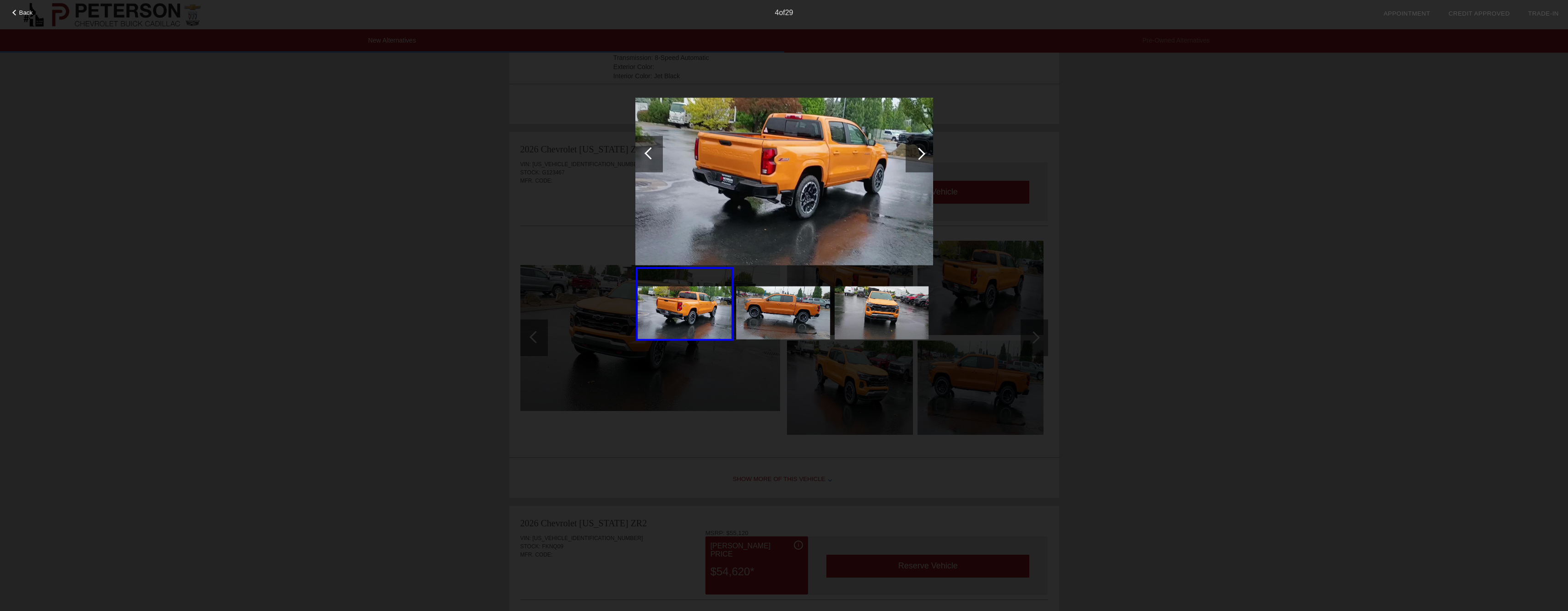
click at [918, 148] on div at bounding box center [919, 153] width 13 height 13
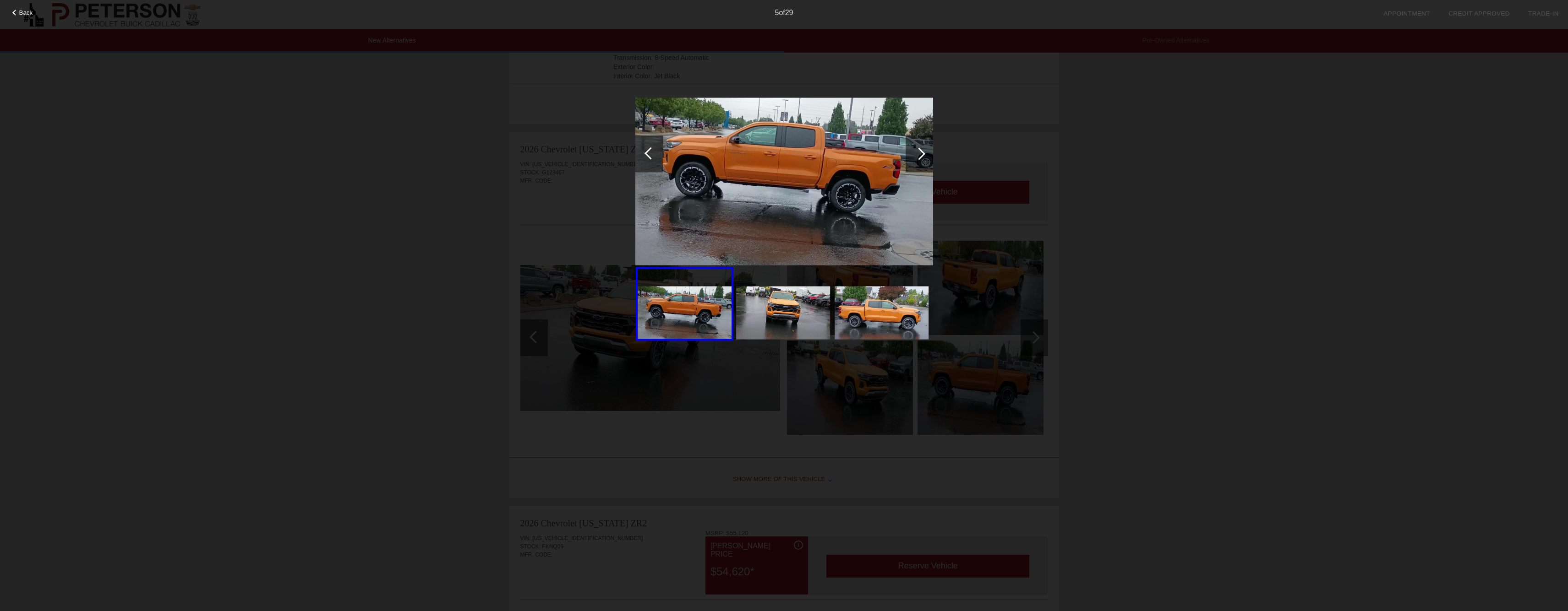
click at [918, 148] on div at bounding box center [919, 153] width 13 height 13
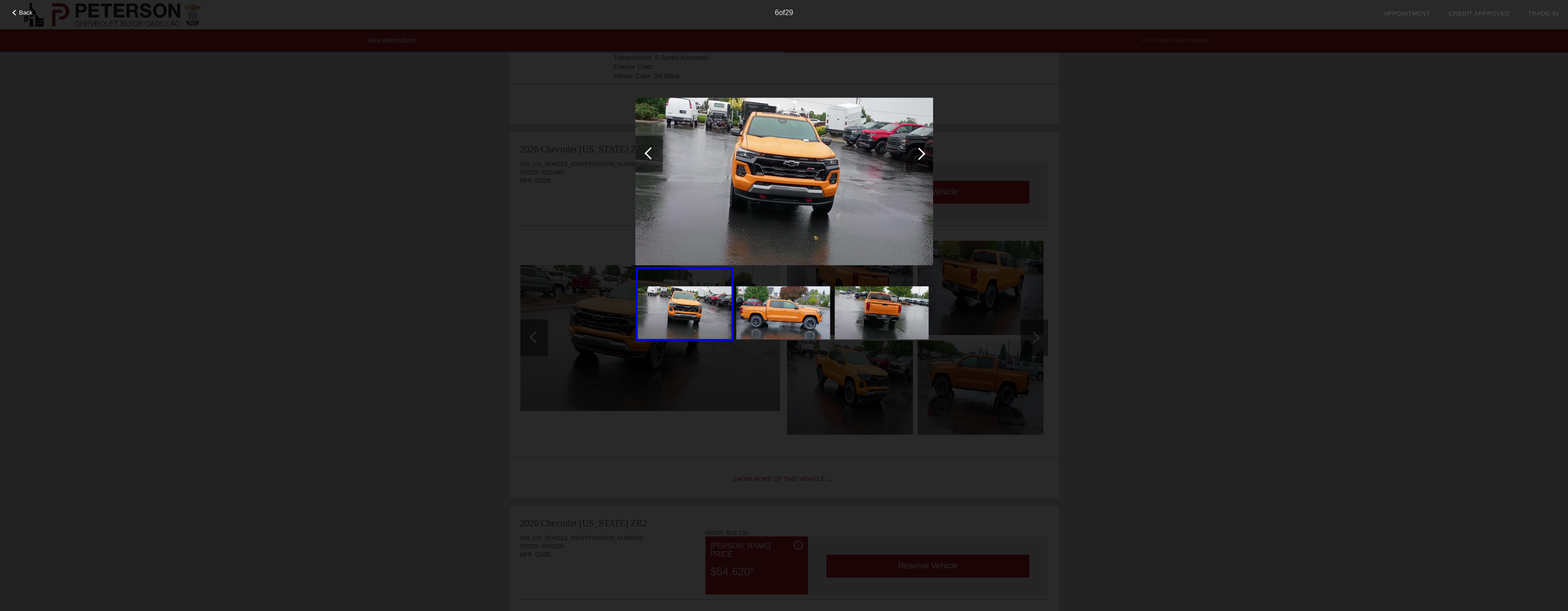
click at [918, 148] on div at bounding box center [919, 153] width 13 height 13
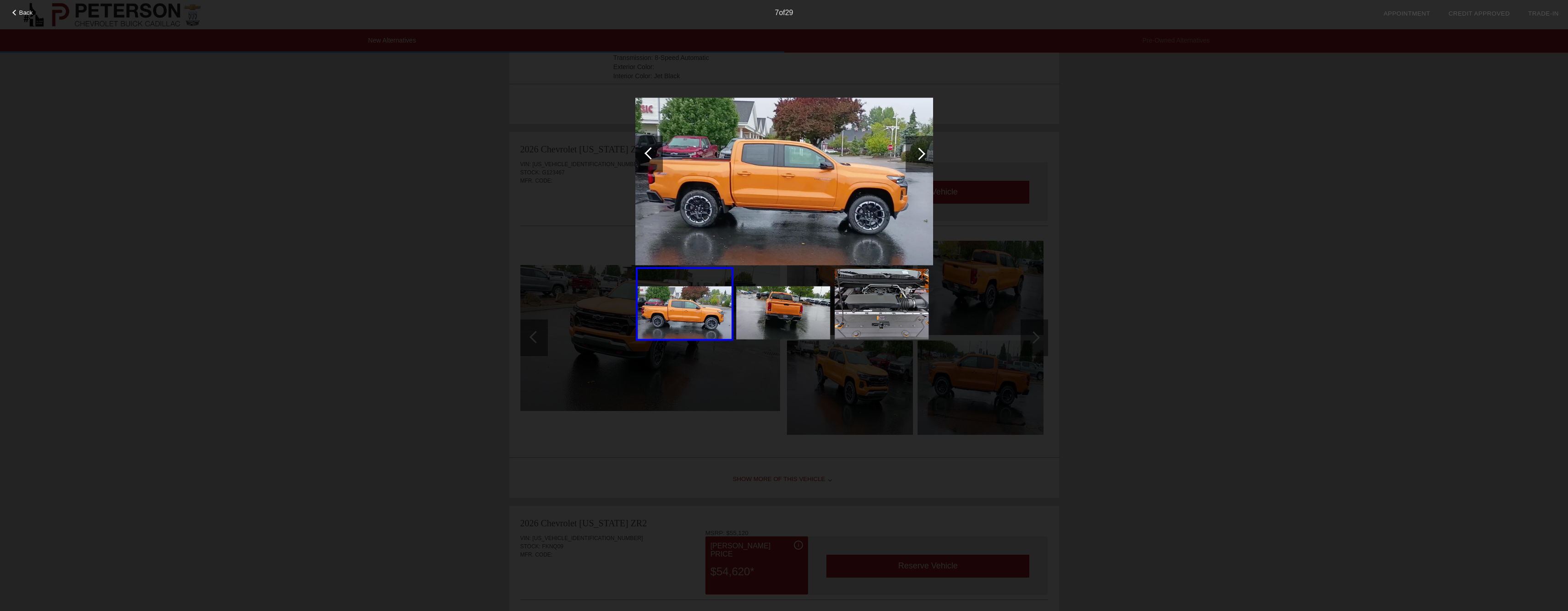
click at [918, 148] on div at bounding box center [919, 153] width 13 height 13
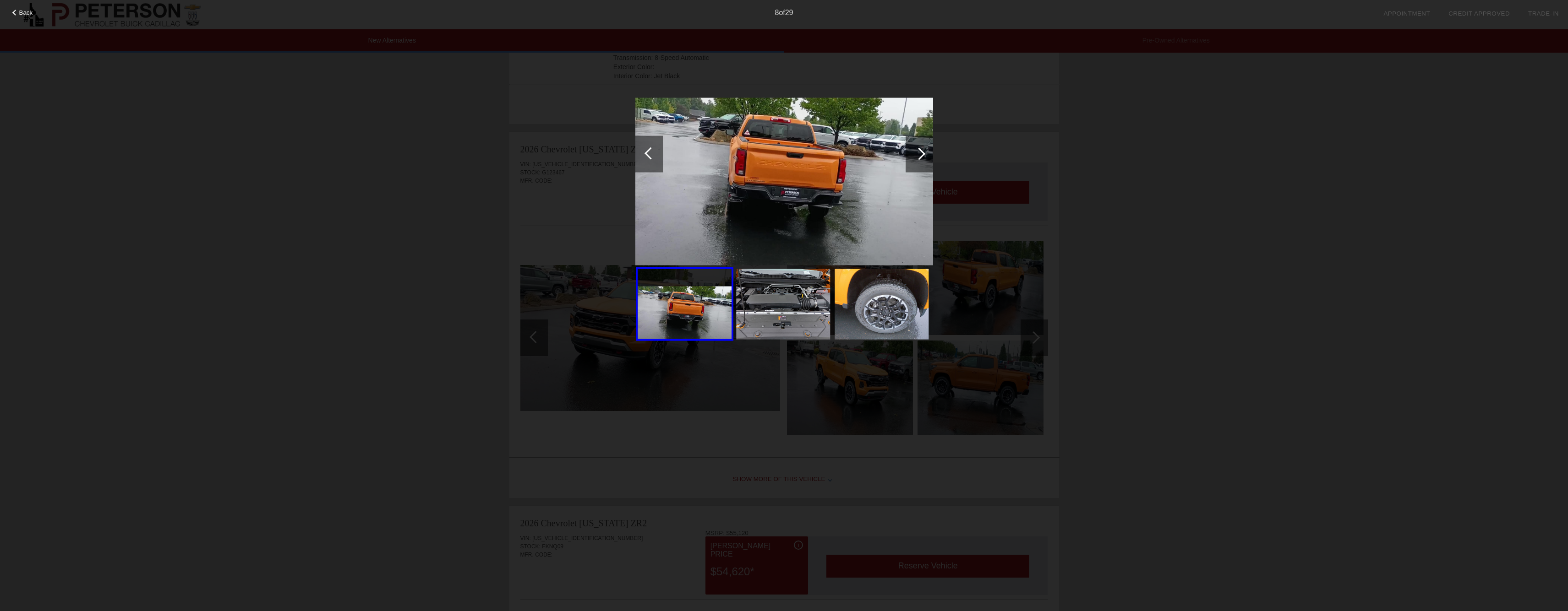
click at [918, 148] on div at bounding box center [919, 153] width 13 height 13
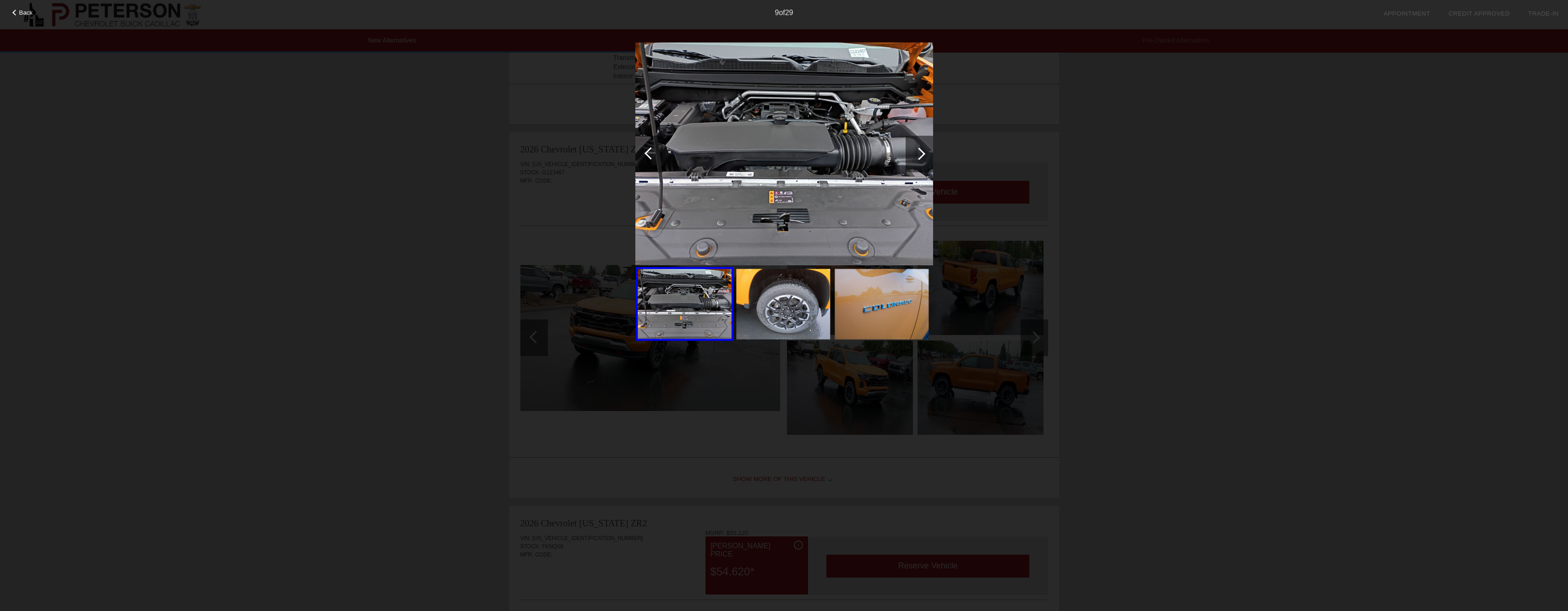
click at [918, 148] on div at bounding box center [919, 153] width 13 height 13
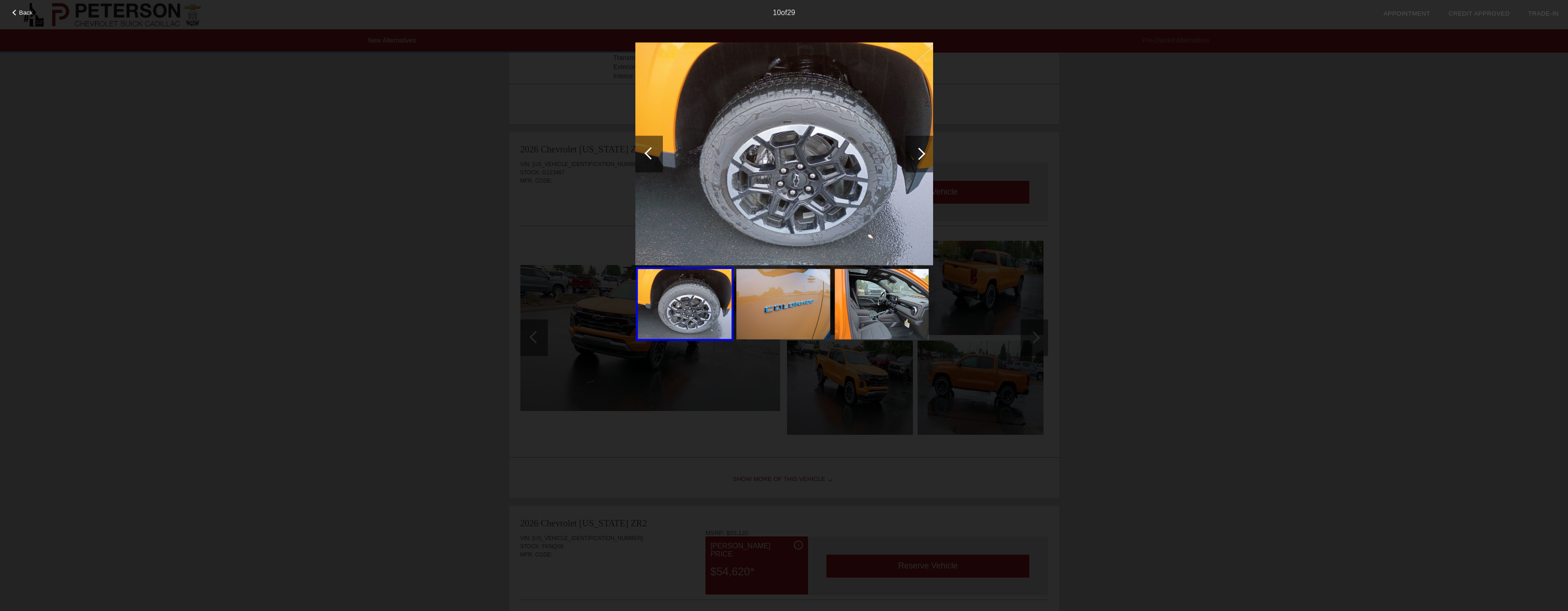
click at [918, 148] on div at bounding box center [919, 153] width 13 height 13
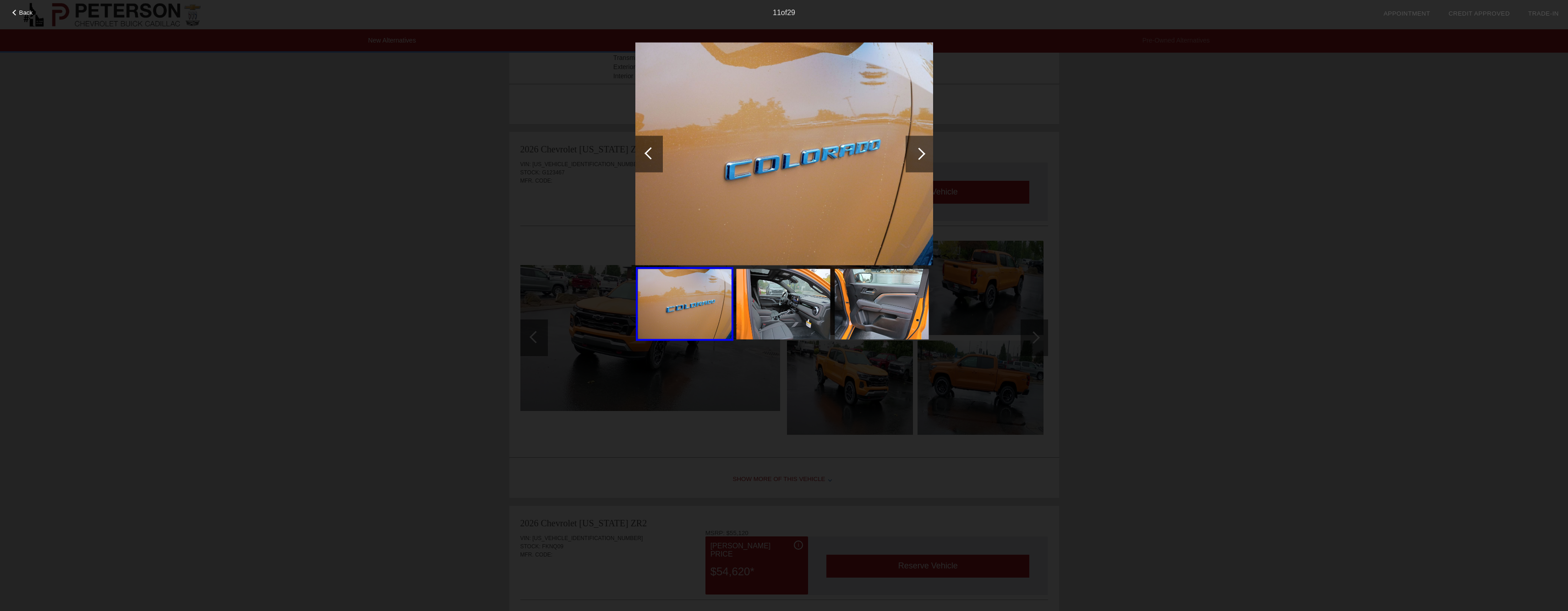
click at [918, 148] on div at bounding box center [919, 153] width 13 height 13
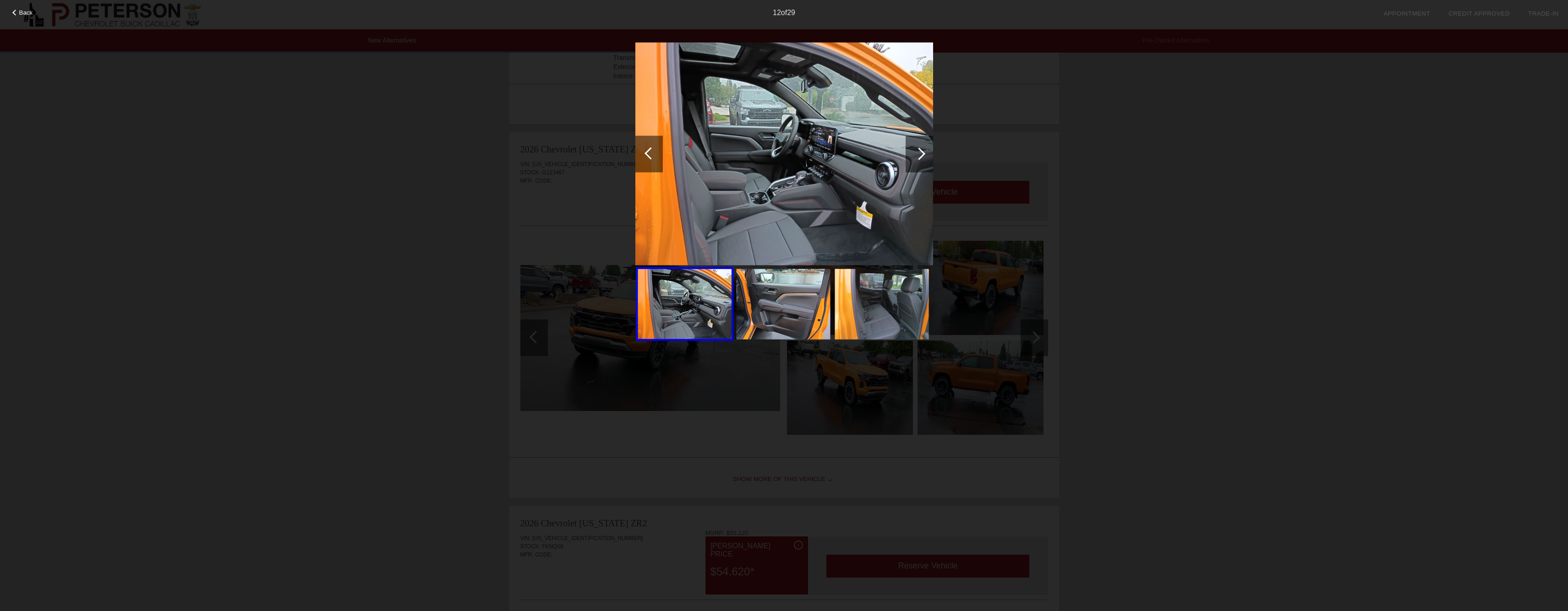
click at [918, 148] on div at bounding box center [919, 153] width 13 height 13
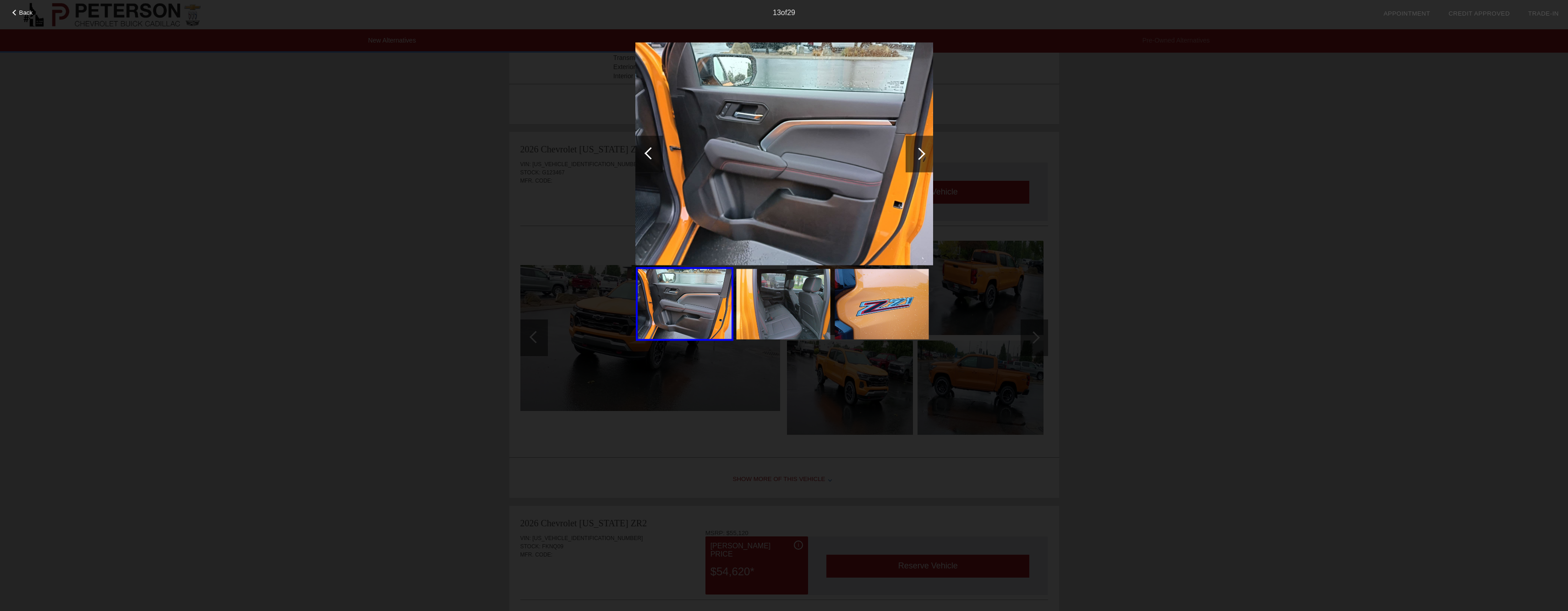
click at [918, 148] on div at bounding box center [919, 153] width 13 height 13
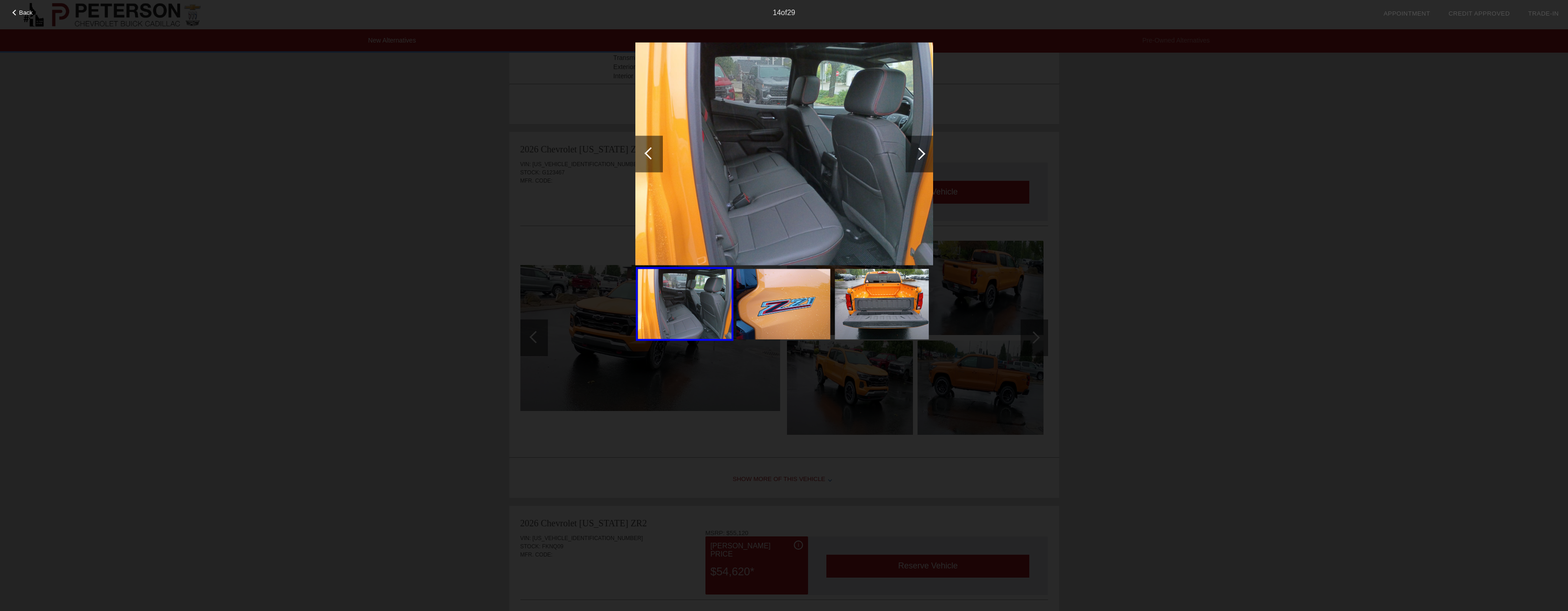
click at [918, 148] on div at bounding box center [919, 153] width 13 height 13
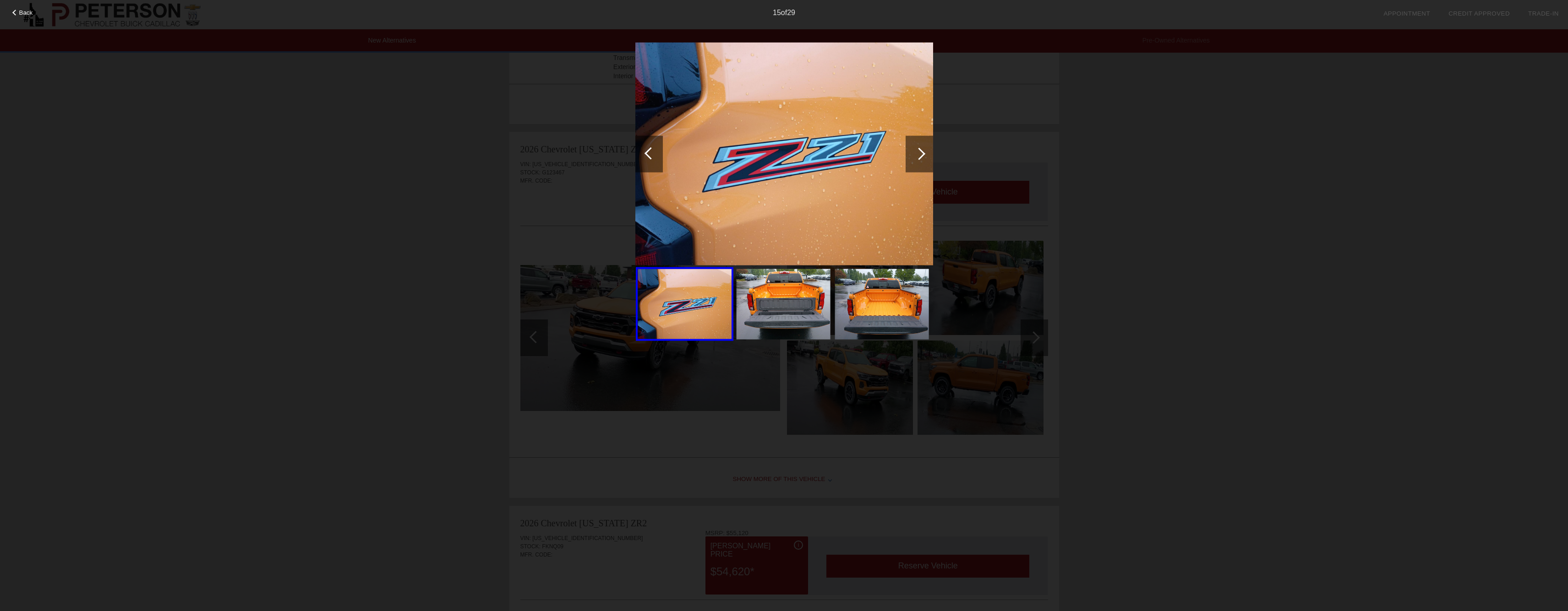
drag, startPoint x: 1167, startPoint y: 243, endPoint x: 1166, endPoint y: 239, distance: 4.1
click at [1167, 239] on div "Back 15 of 29" at bounding box center [784, 305] width 1568 height 611
click at [928, 157] on div at bounding box center [919, 153] width 28 height 37
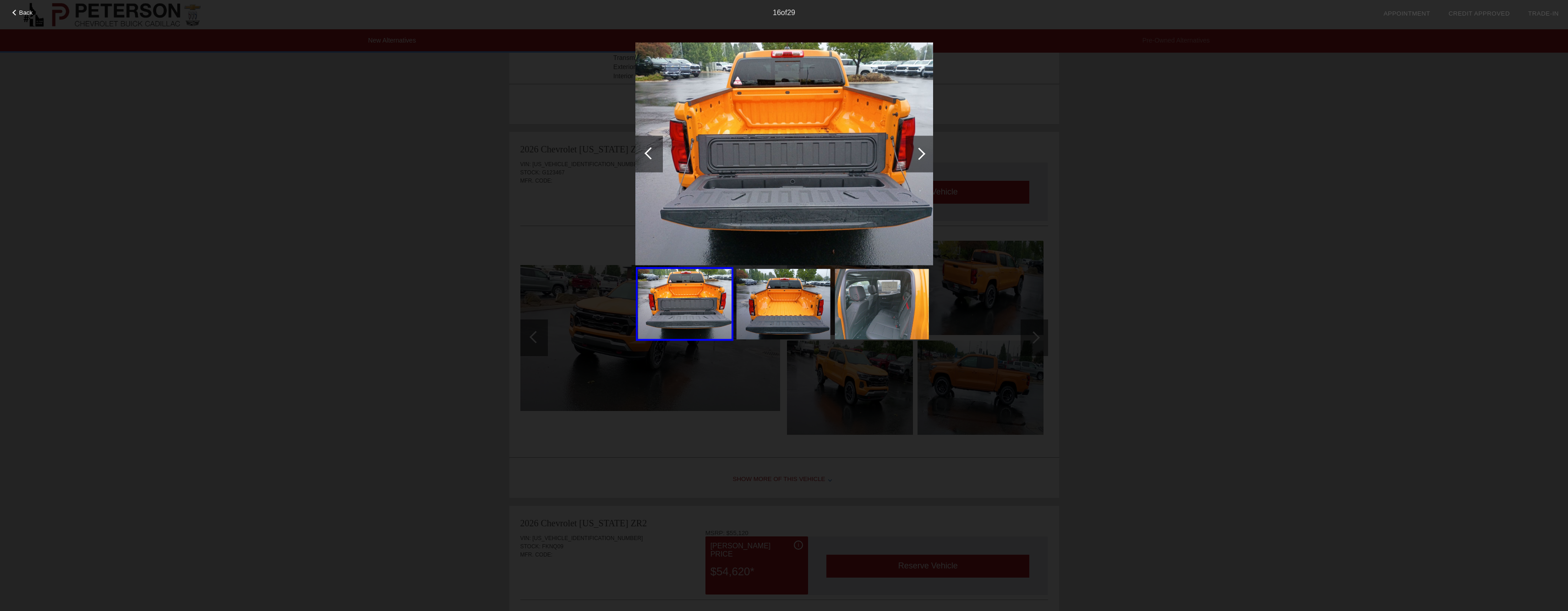
click at [921, 159] on div at bounding box center [919, 153] width 28 height 37
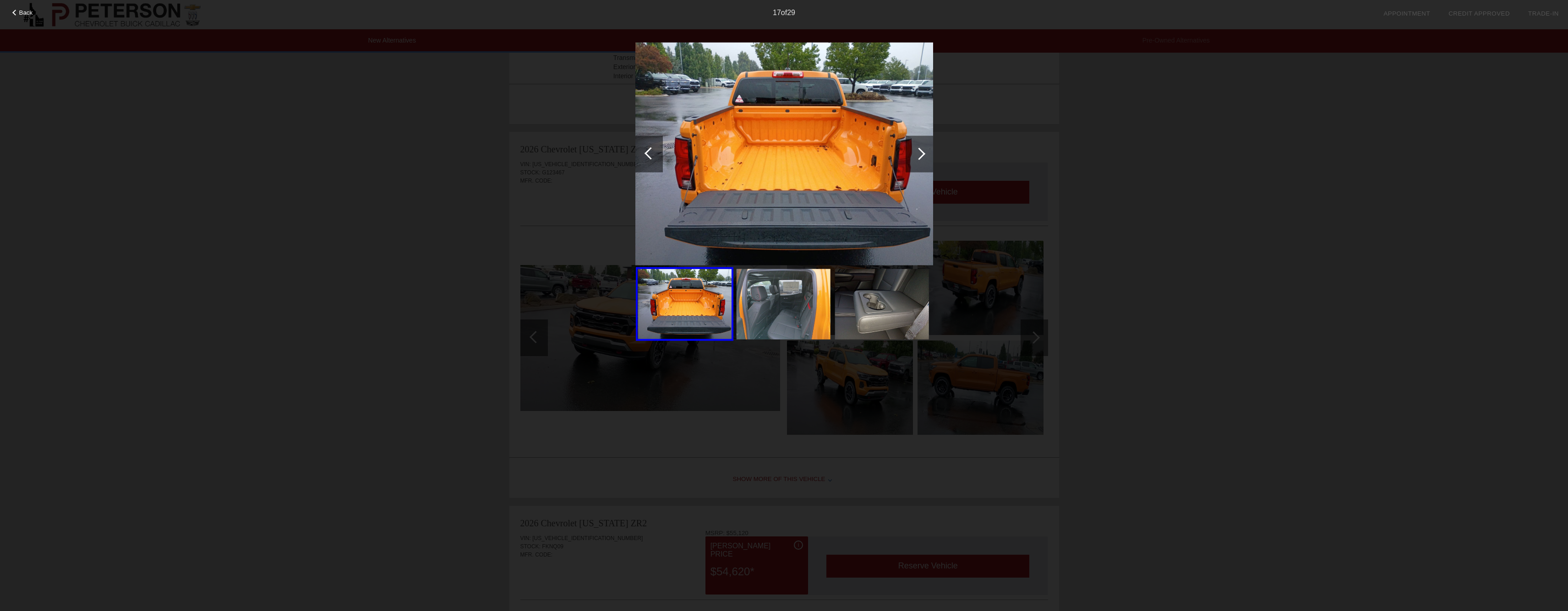
click at [921, 159] on div at bounding box center [919, 153] width 28 height 37
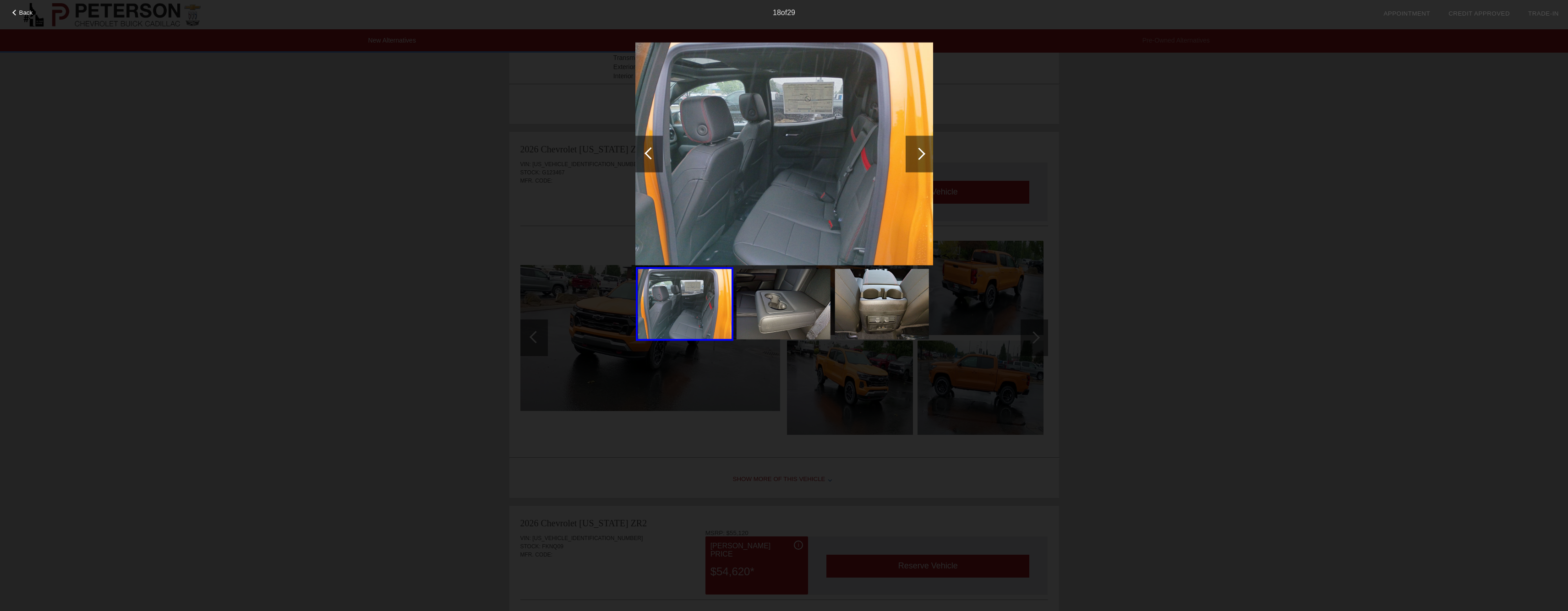
click at [921, 159] on div at bounding box center [919, 153] width 28 height 37
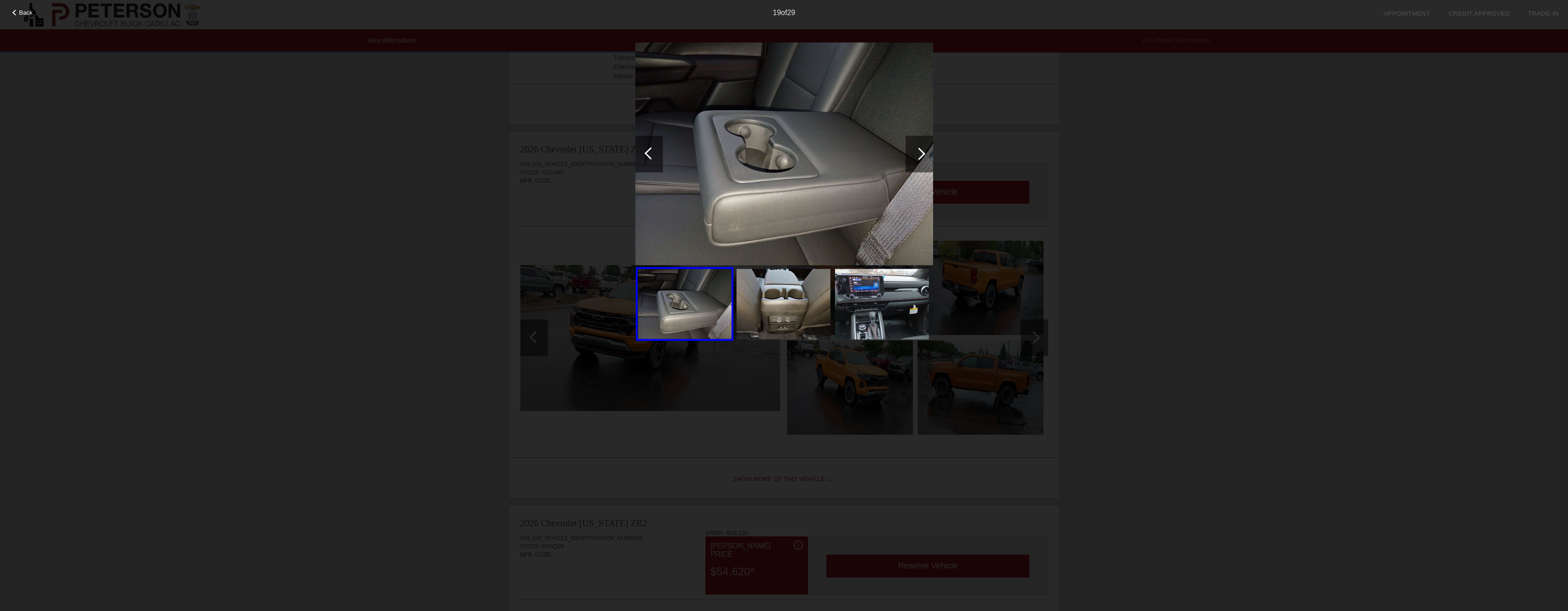
click at [921, 159] on div at bounding box center [919, 153] width 28 height 37
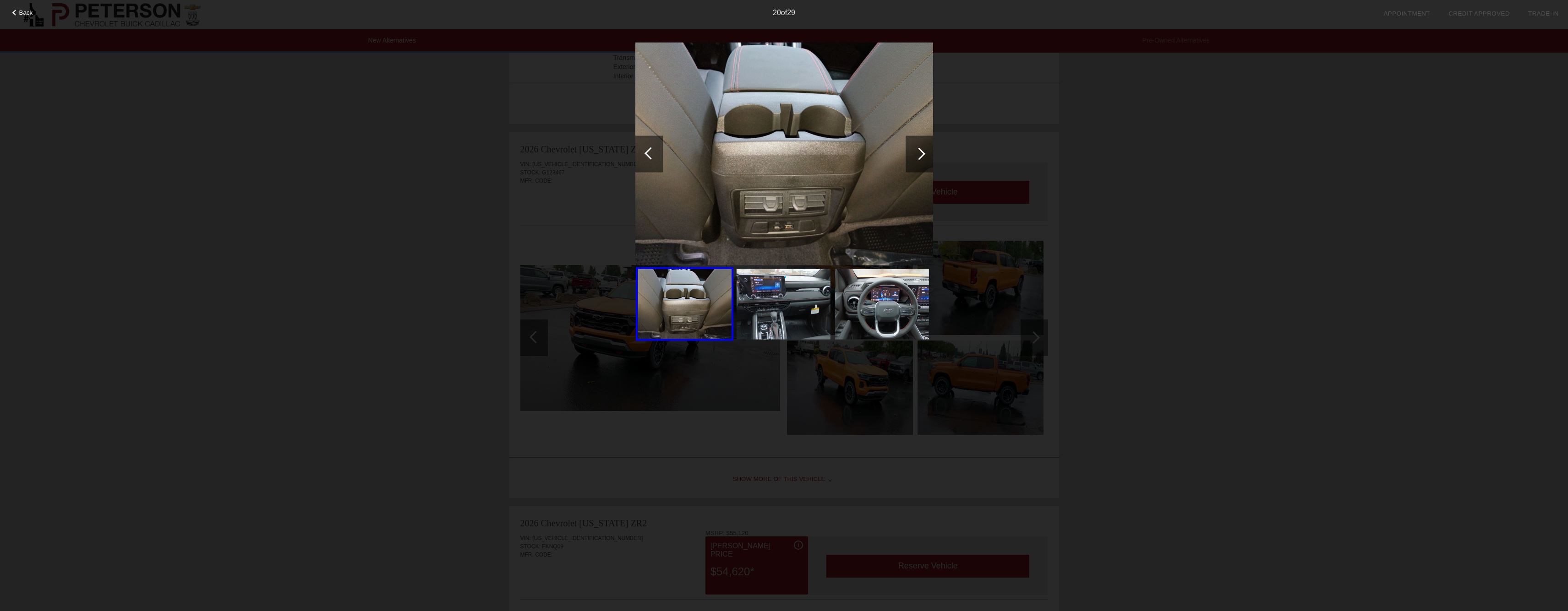
click at [921, 159] on div at bounding box center [919, 153] width 28 height 37
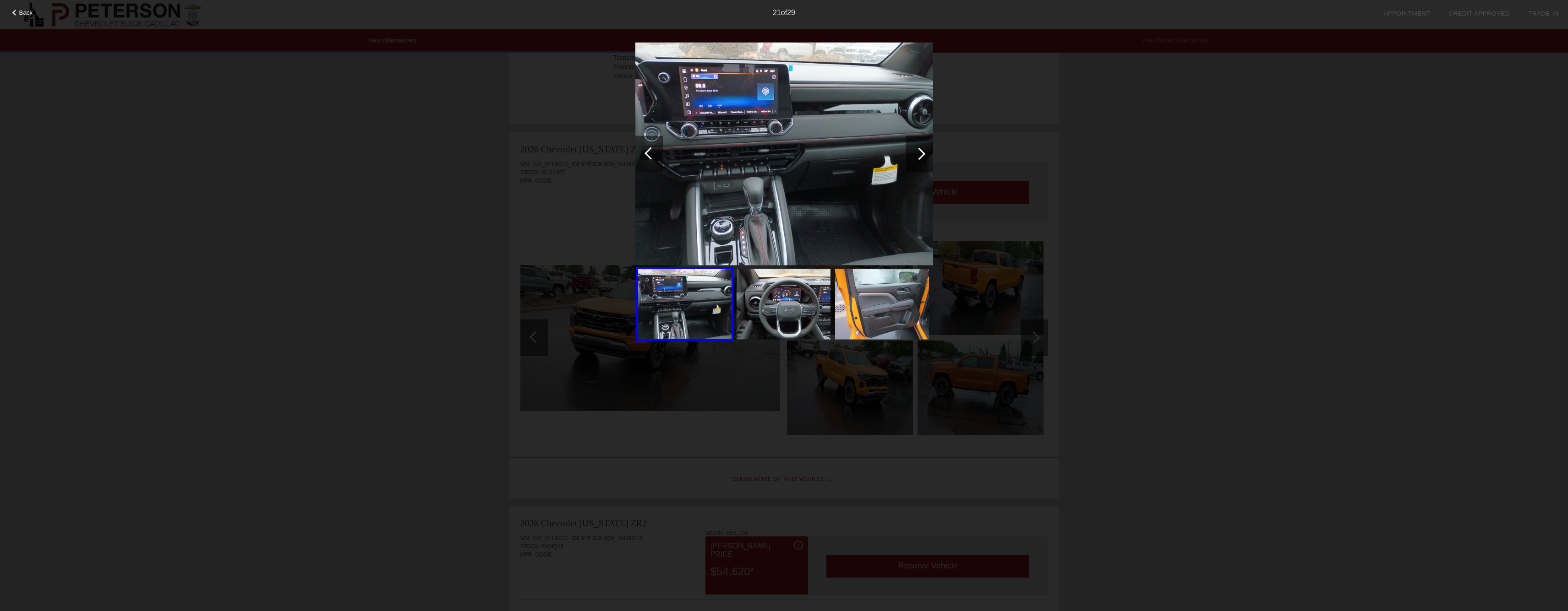
click at [921, 159] on div at bounding box center [919, 153] width 28 height 37
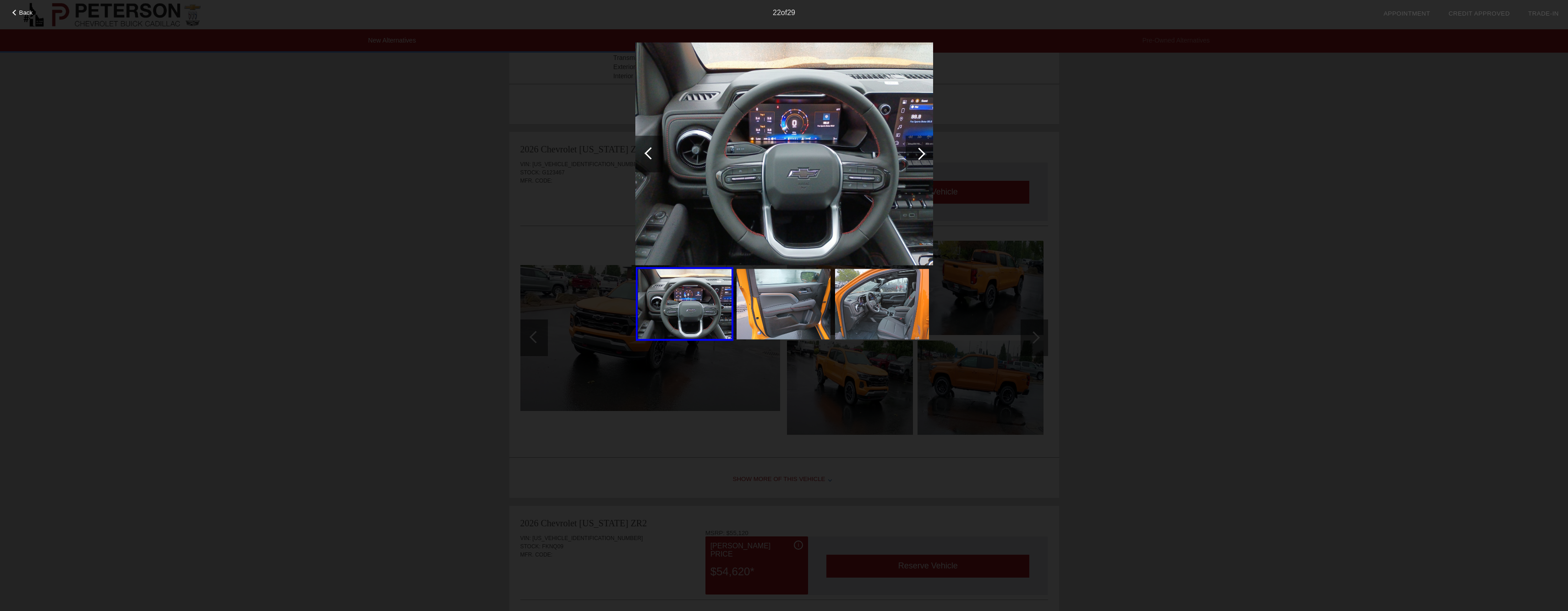
click at [1191, 194] on div "Back 22 of 29" at bounding box center [784, 305] width 1568 height 611
drag, startPoint x: 17, startPoint y: 8, endPoint x: 36, endPoint y: 31, distance: 29.8
click at [19, 11] on div "Back 22 of 29" at bounding box center [784, 305] width 1568 height 611
click at [31, 8] on div "22 of 29" at bounding box center [784, 9] width 1568 height 18
click at [22, 9] on span "Back" at bounding box center [25, 13] width 13 height 7
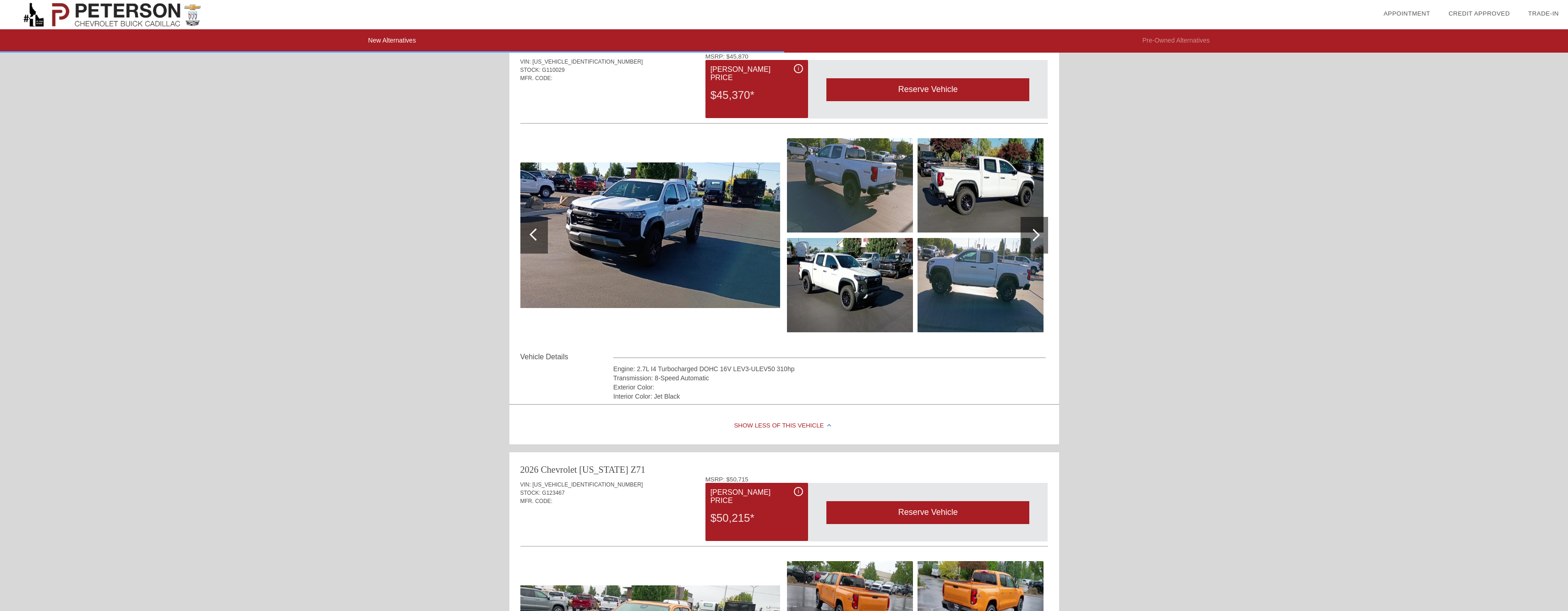
scroll to position [0, 0]
